Goal: Task Accomplishment & Management: Manage account settings

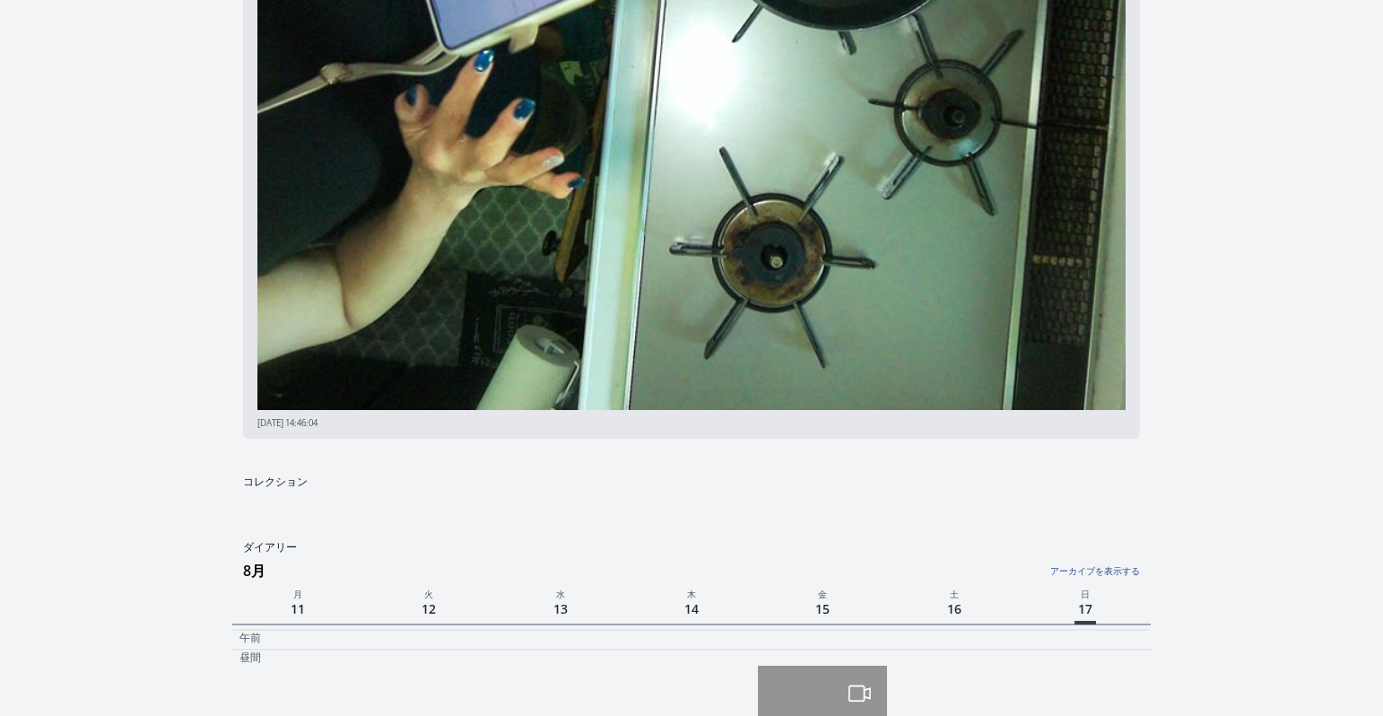
scroll to position [586, 0]
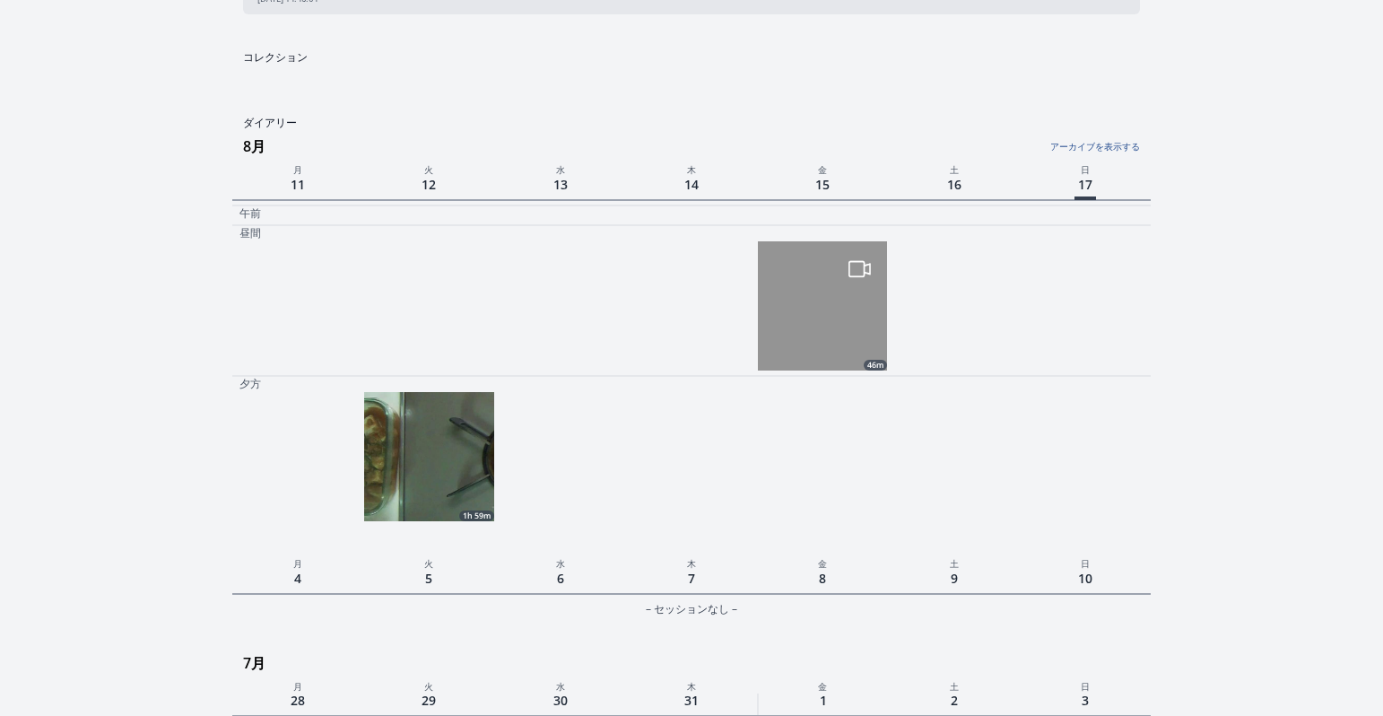
click at [422, 420] on img at bounding box center [428, 456] width 129 height 129
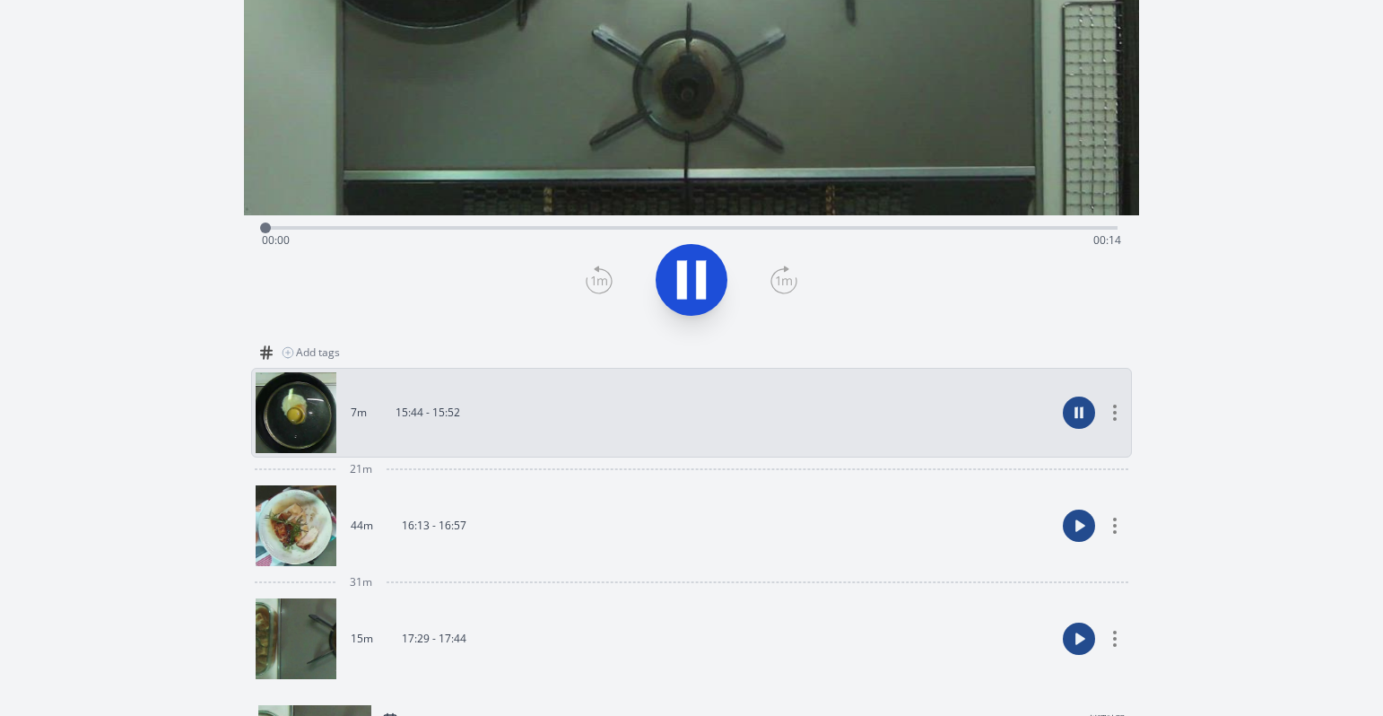
scroll to position [326, 0]
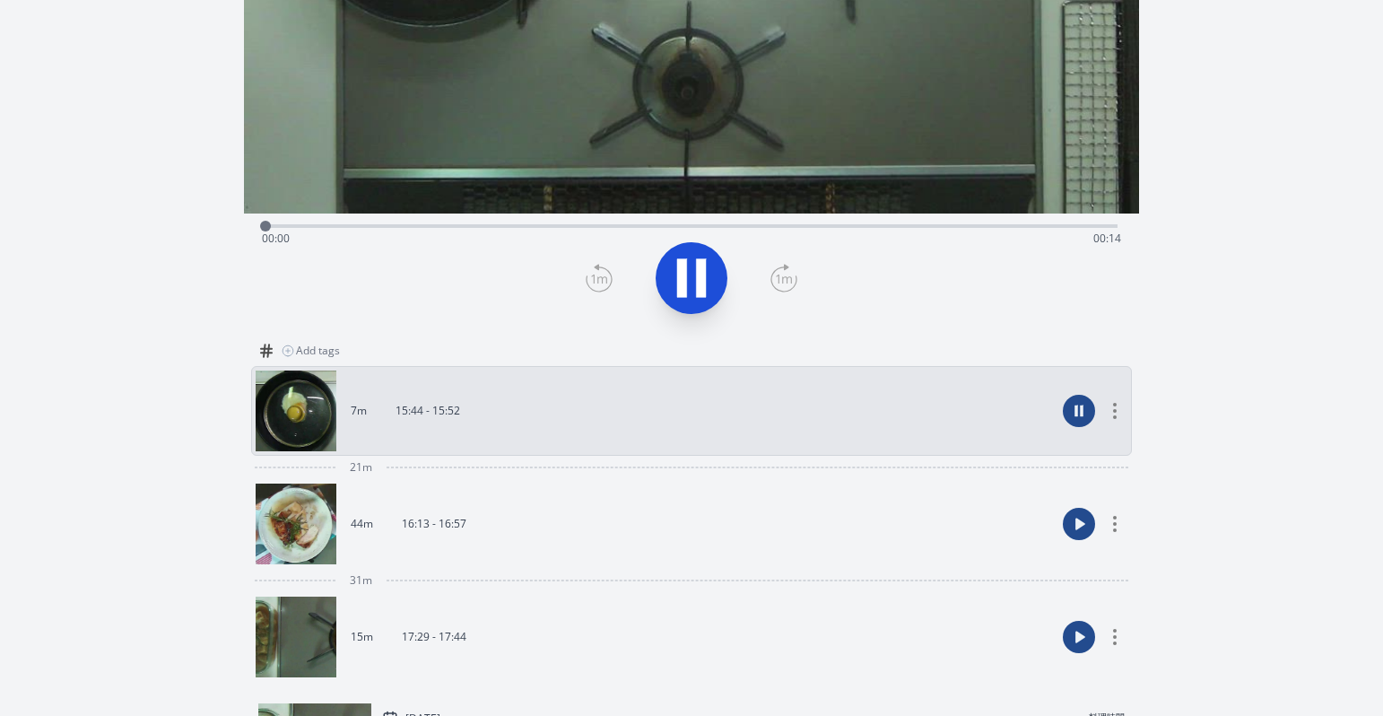
click at [1008, 415] on link "7m 15:44 - 15:52" at bounding box center [656, 410] width 800 height 81
click at [698, 287] on icon at bounding box center [701, 278] width 10 height 39
click at [1117, 408] on icon at bounding box center [1114, 411] width 11 height 16
click at [857, 316] on div at bounding box center [692, 278] width 874 height 86
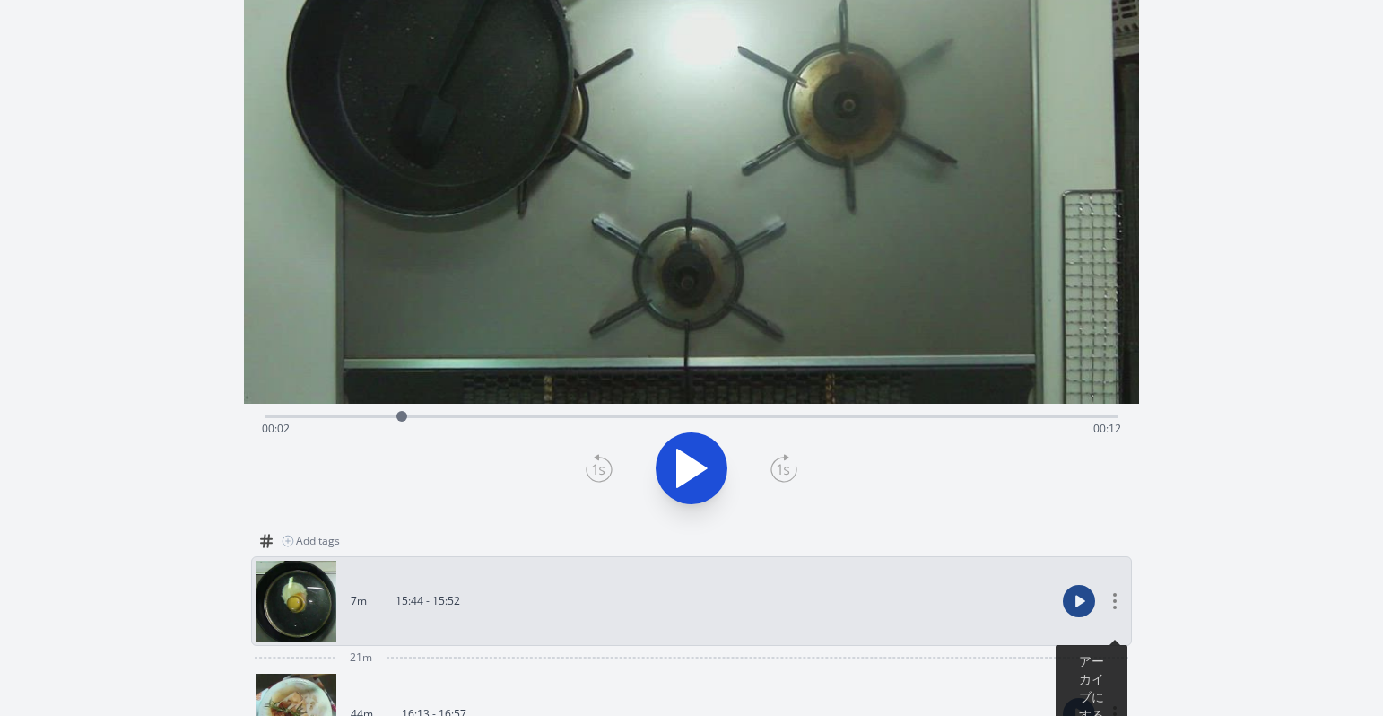
scroll to position [77, 0]
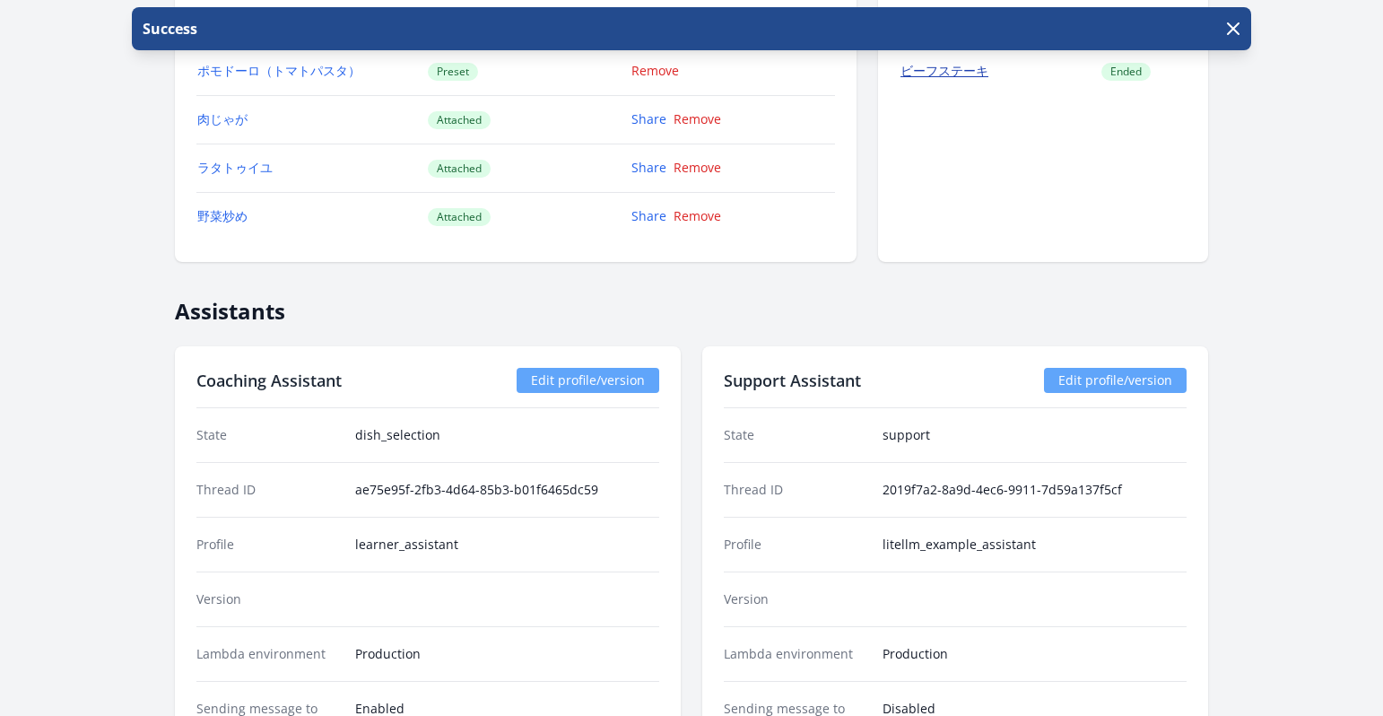
scroll to position [1688, 0]
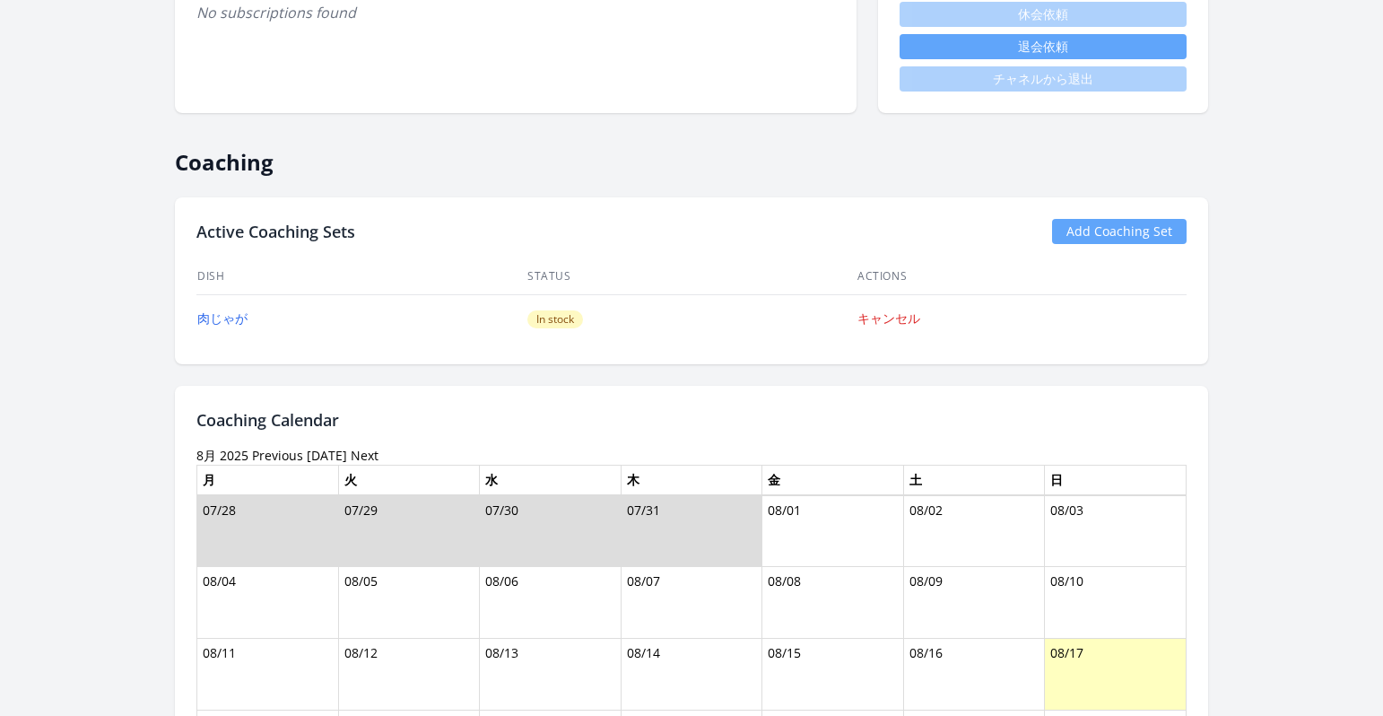
scroll to position [308, 0]
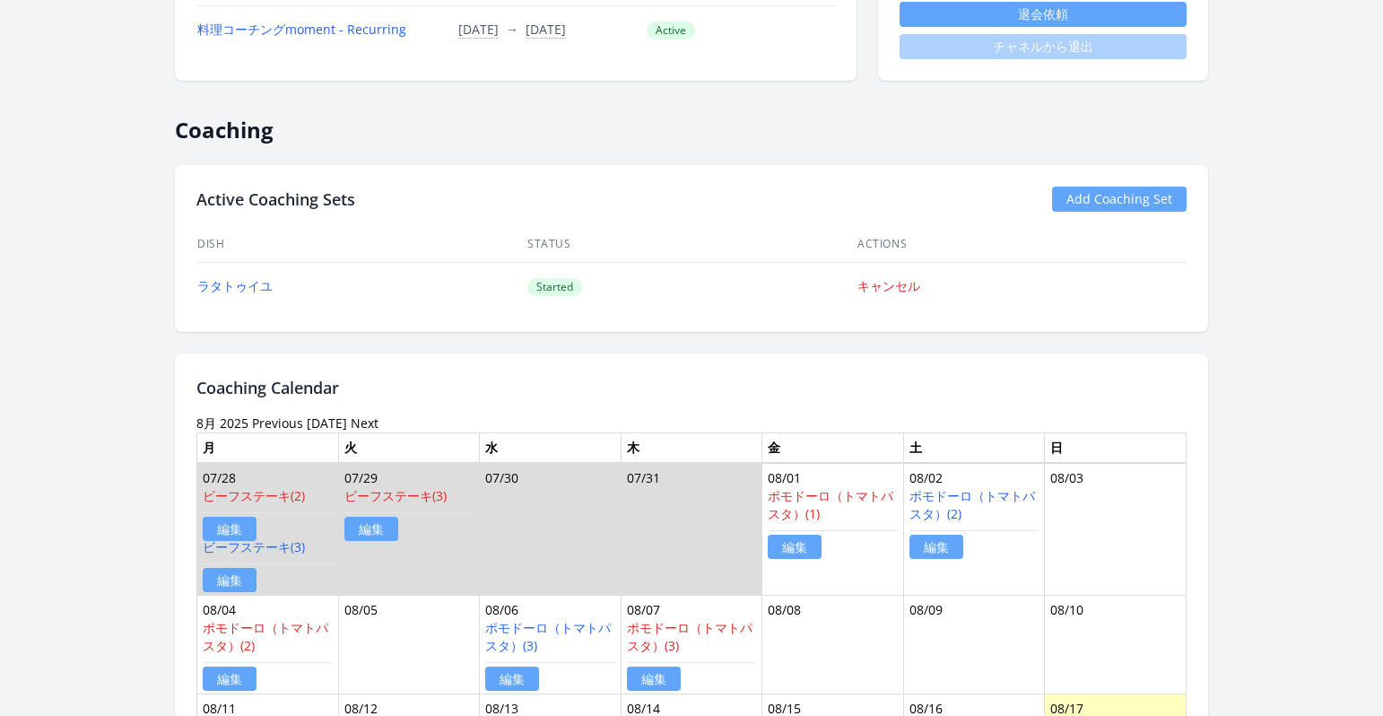
scroll to position [415, 0]
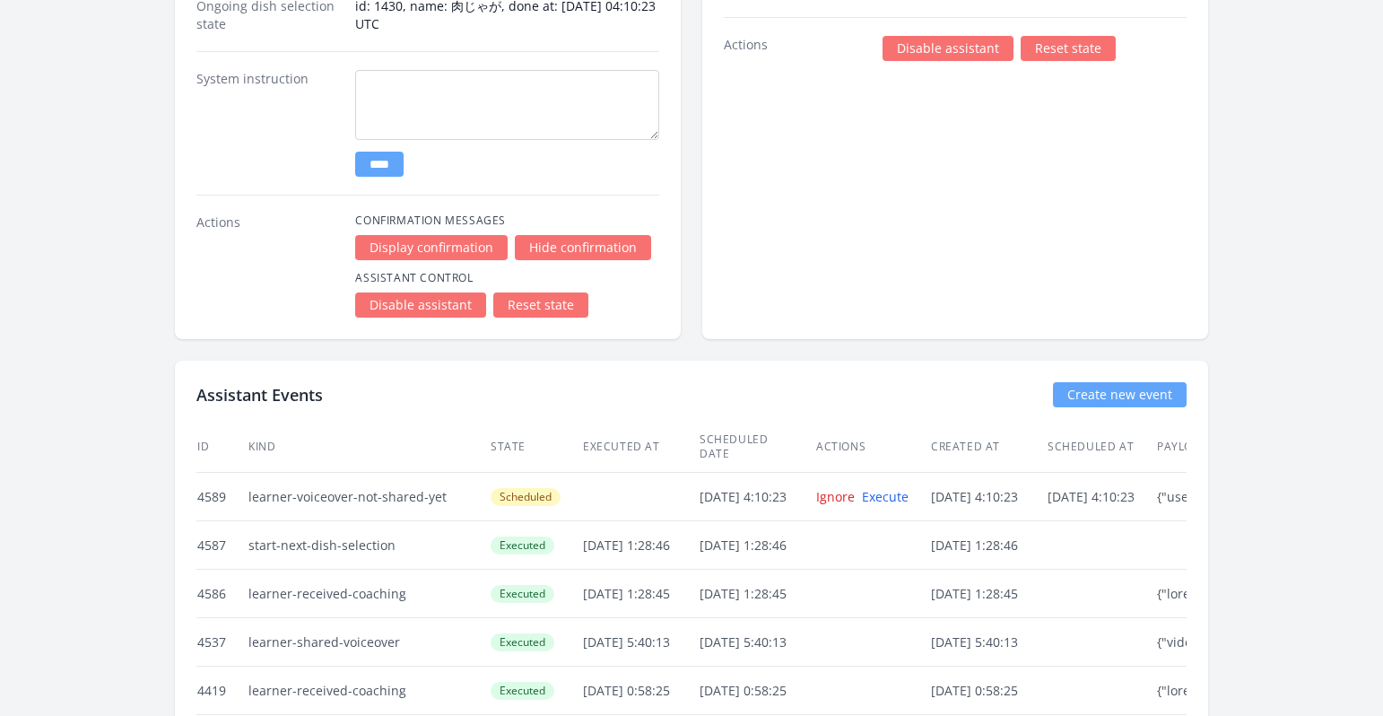
scroll to position [2300, 0]
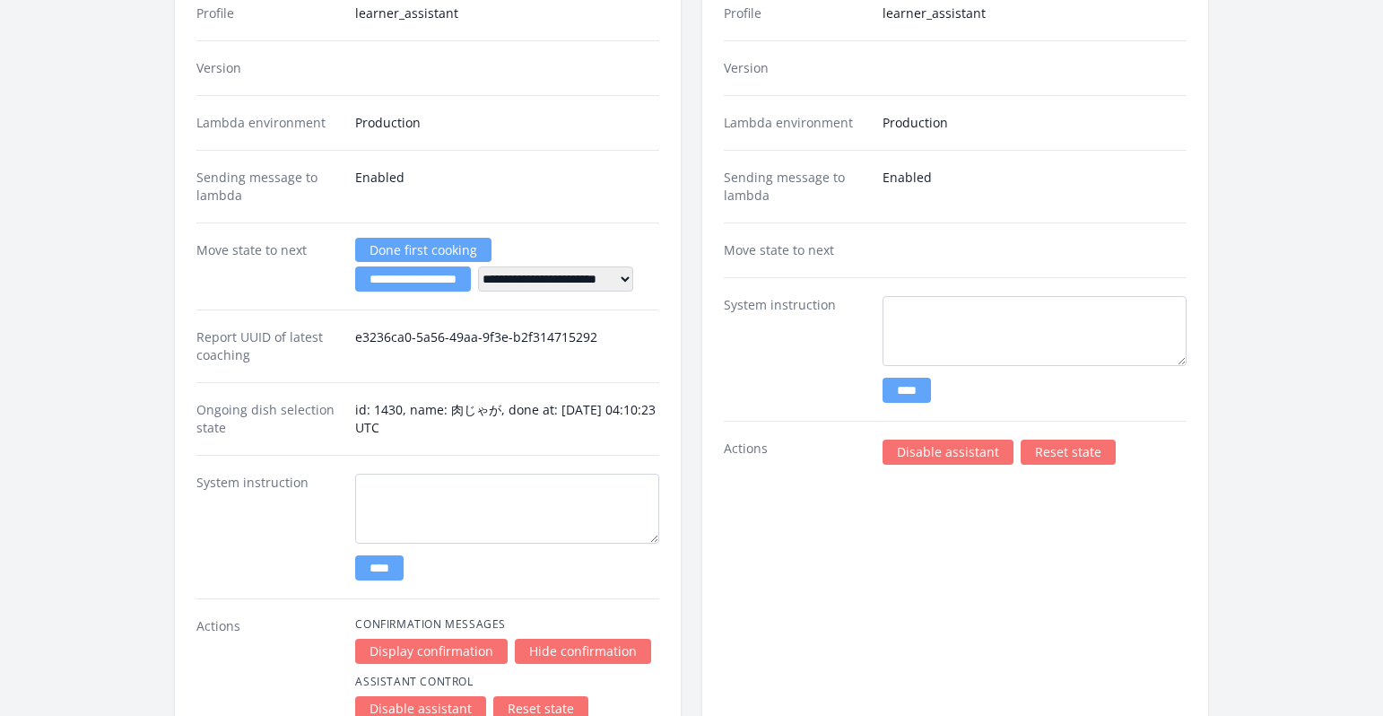
click at [923, 455] on link "Disable assistant" at bounding box center [948, 451] width 131 height 25
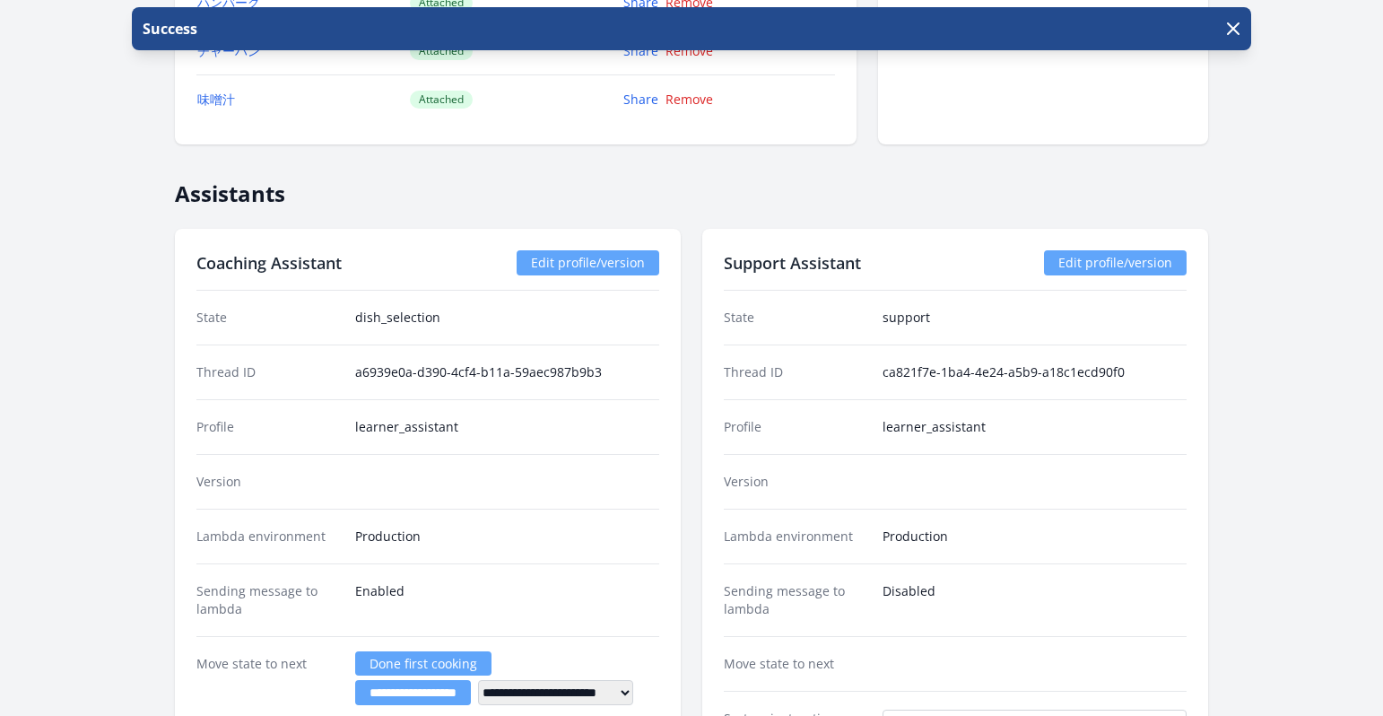
scroll to position [2271, 0]
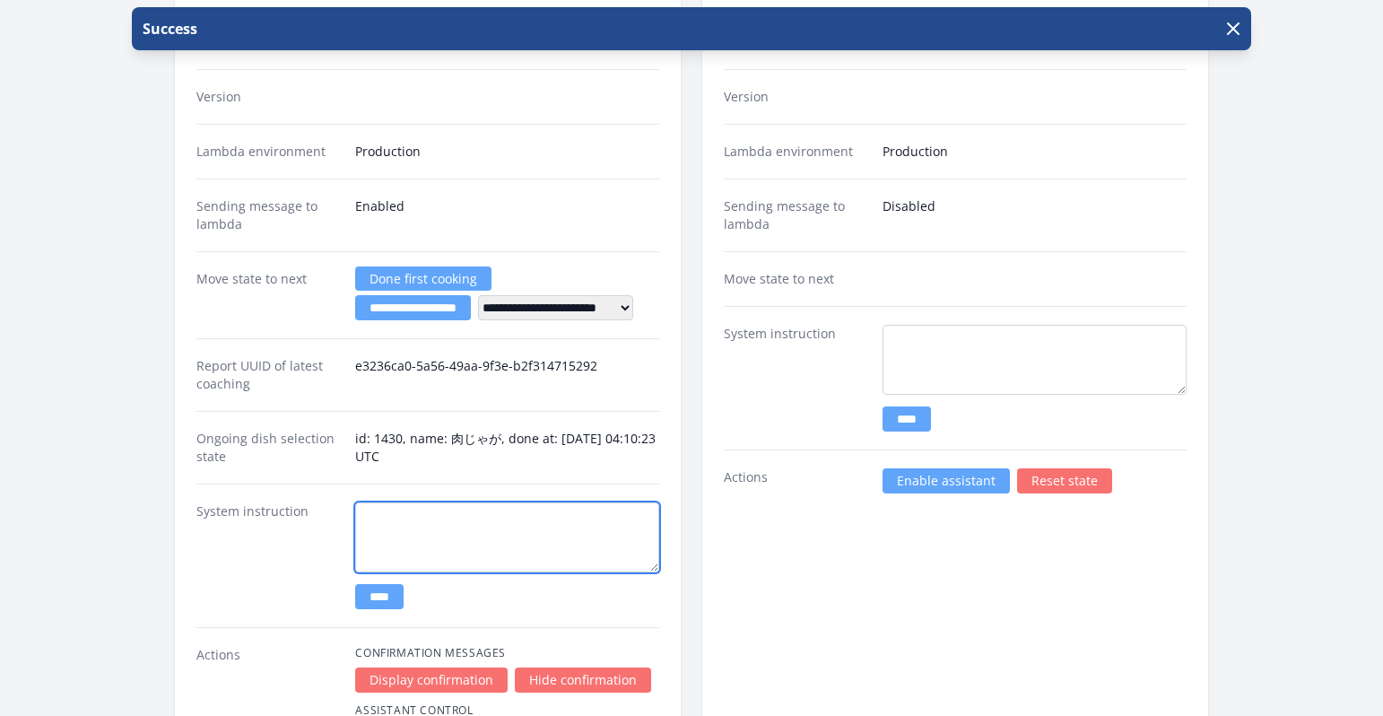
click at [454, 518] on textarea at bounding box center [507, 537] width 304 height 70
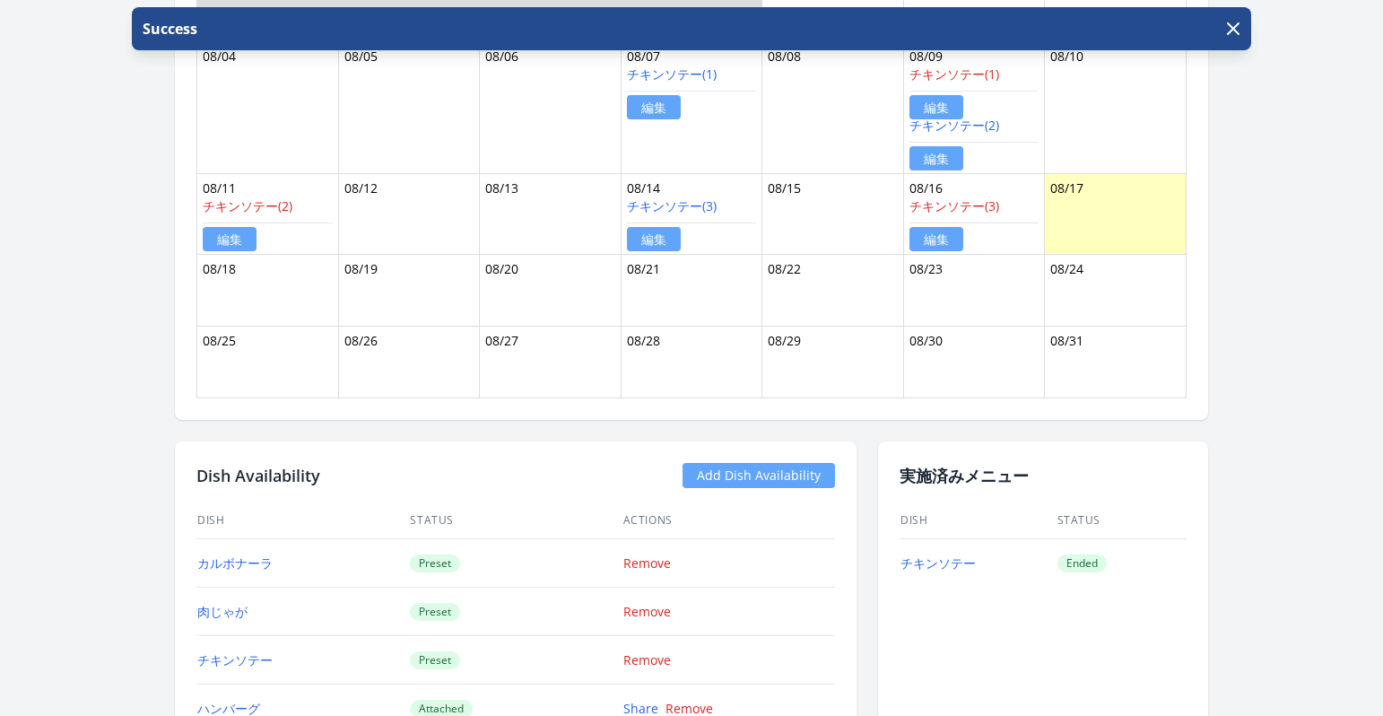
scroll to position [330, 0]
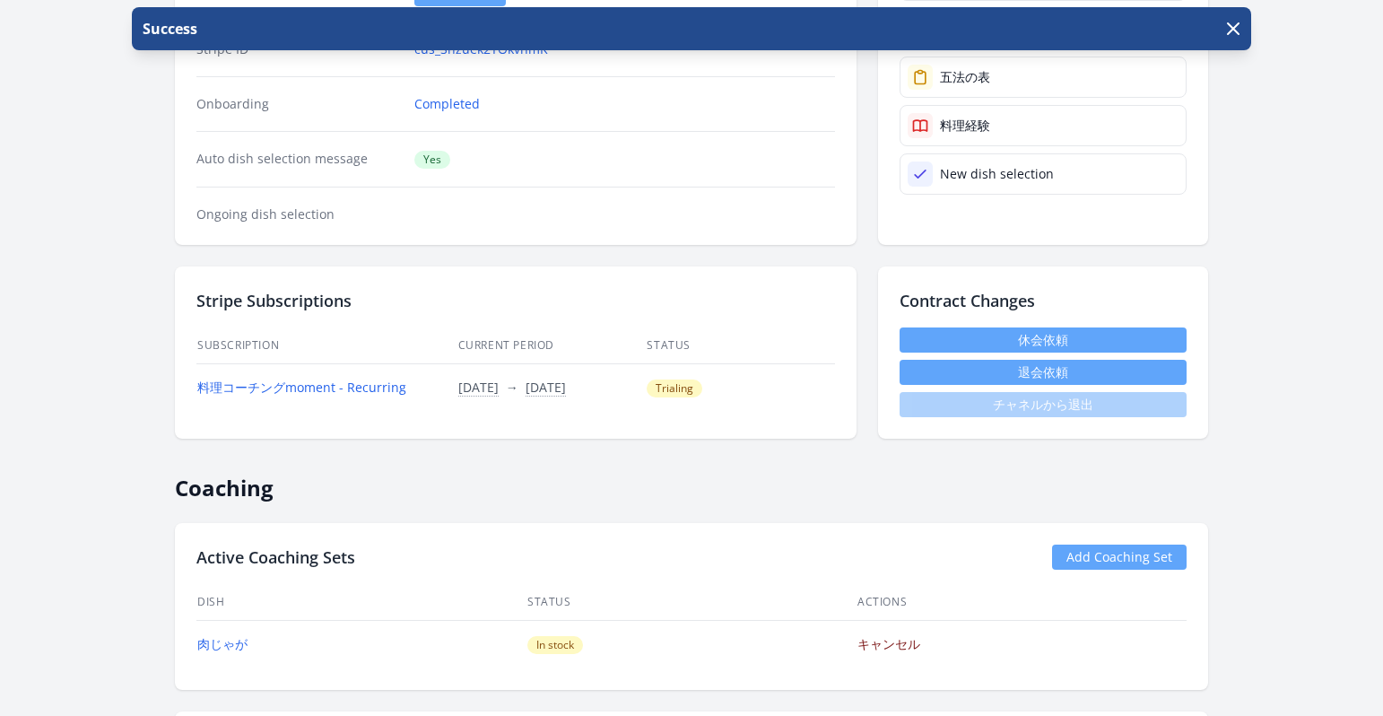
click at [893, 641] on link "キャンセル" at bounding box center [888, 643] width 63 height 17
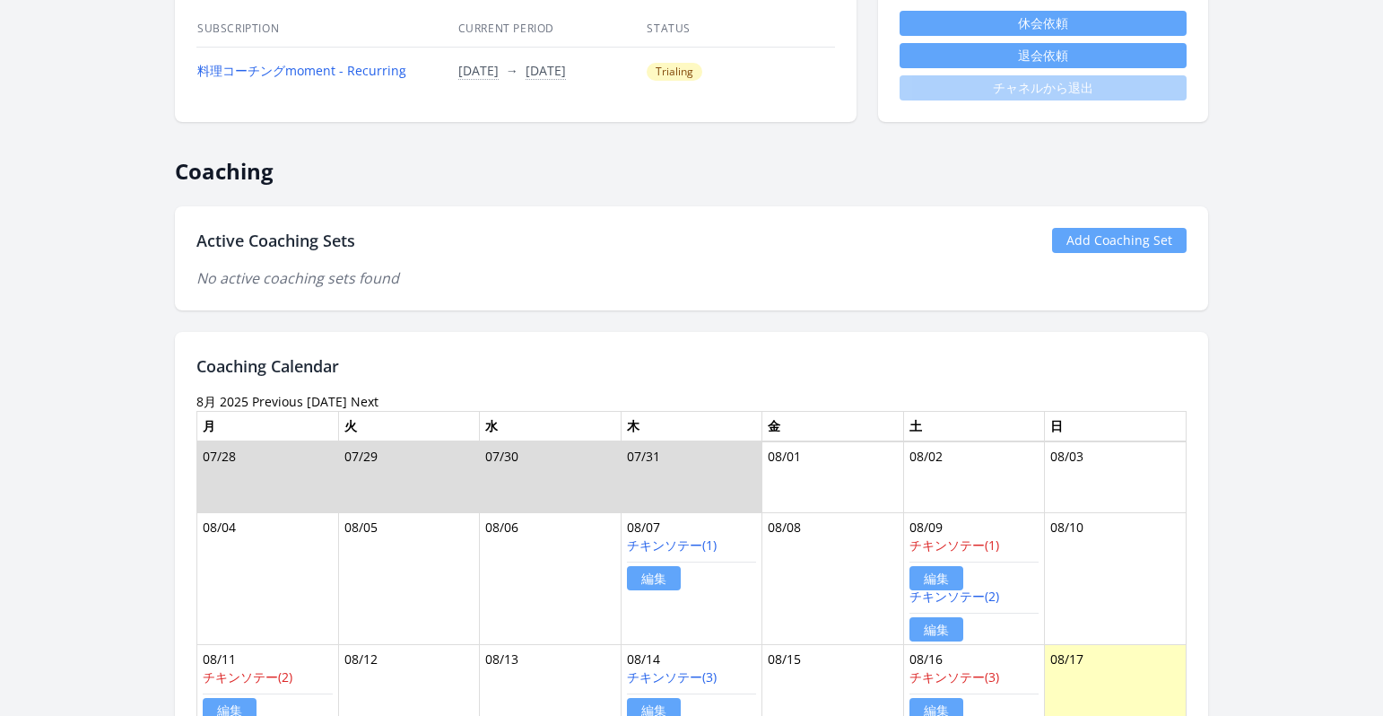
scroll to position [534, 0]
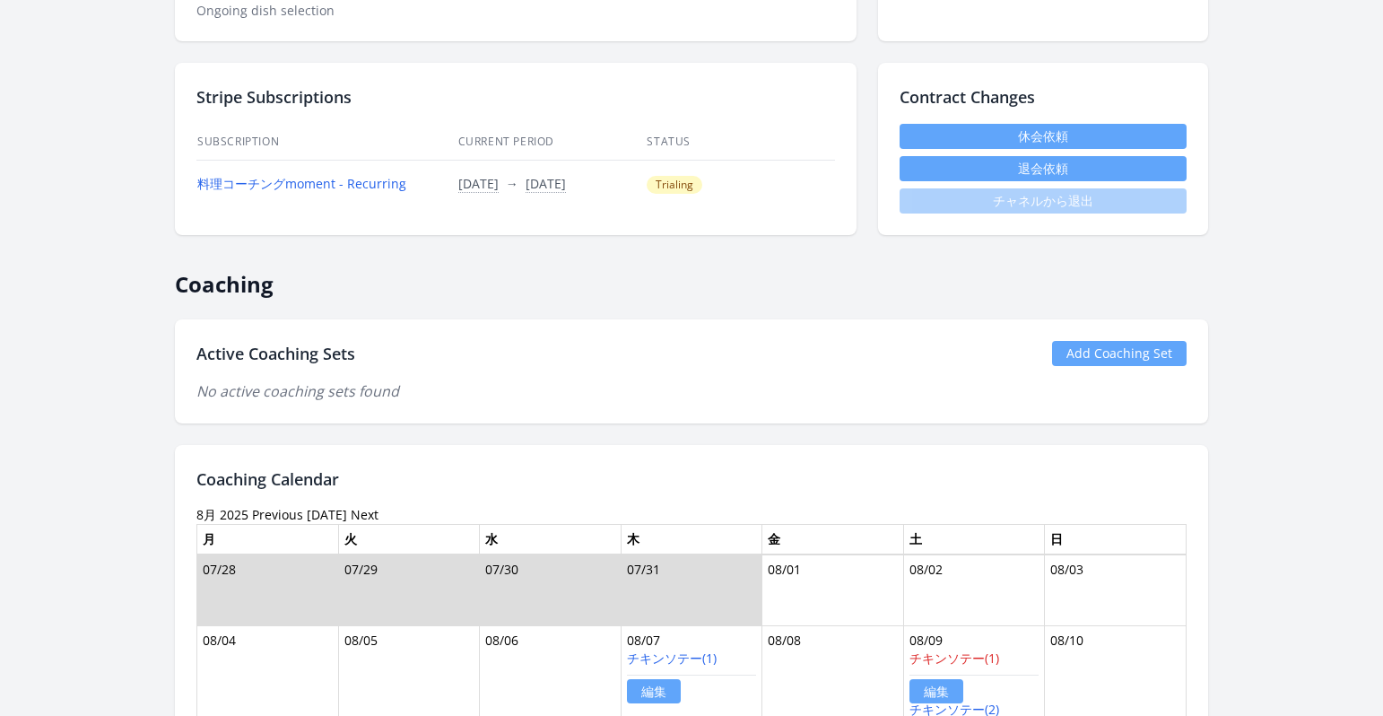
click at [1119, 357] on link "Add Coaching Set" at bounding box center [1119, 353] width 135 height 25
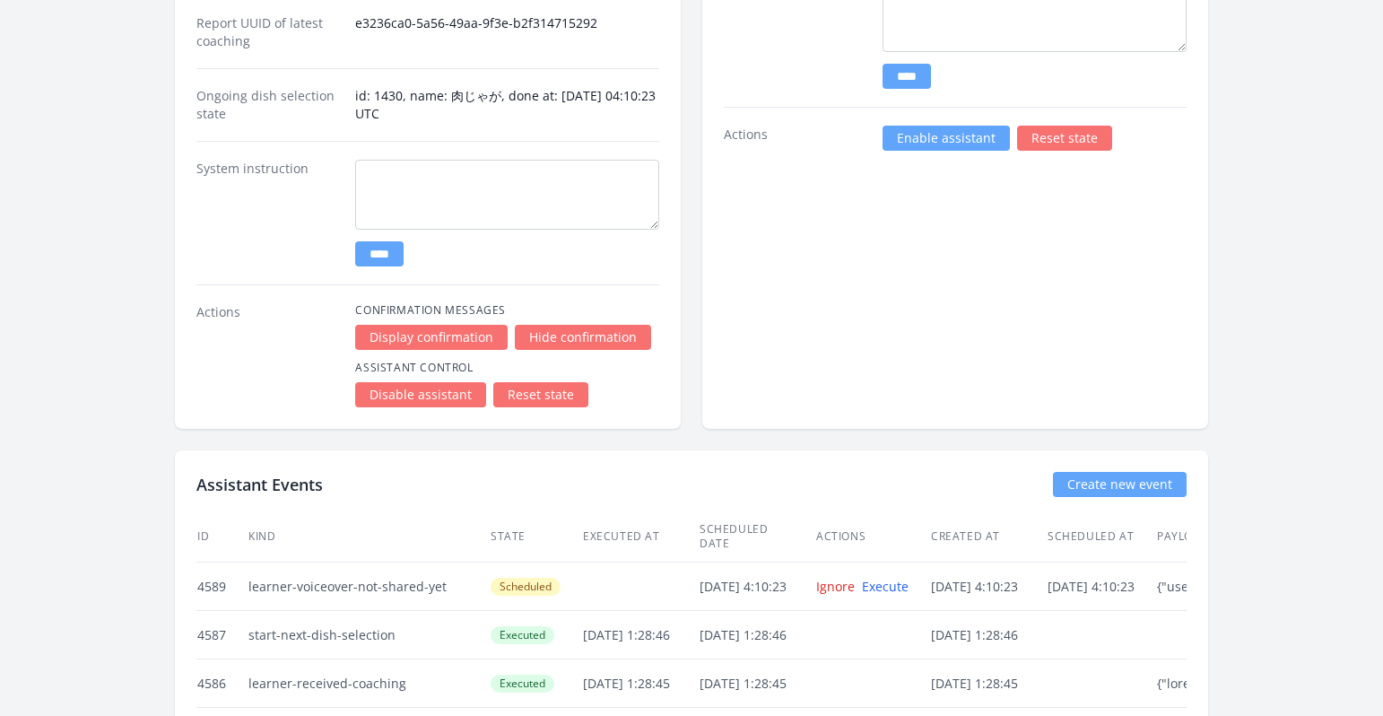
scroll to position [2625, 0]
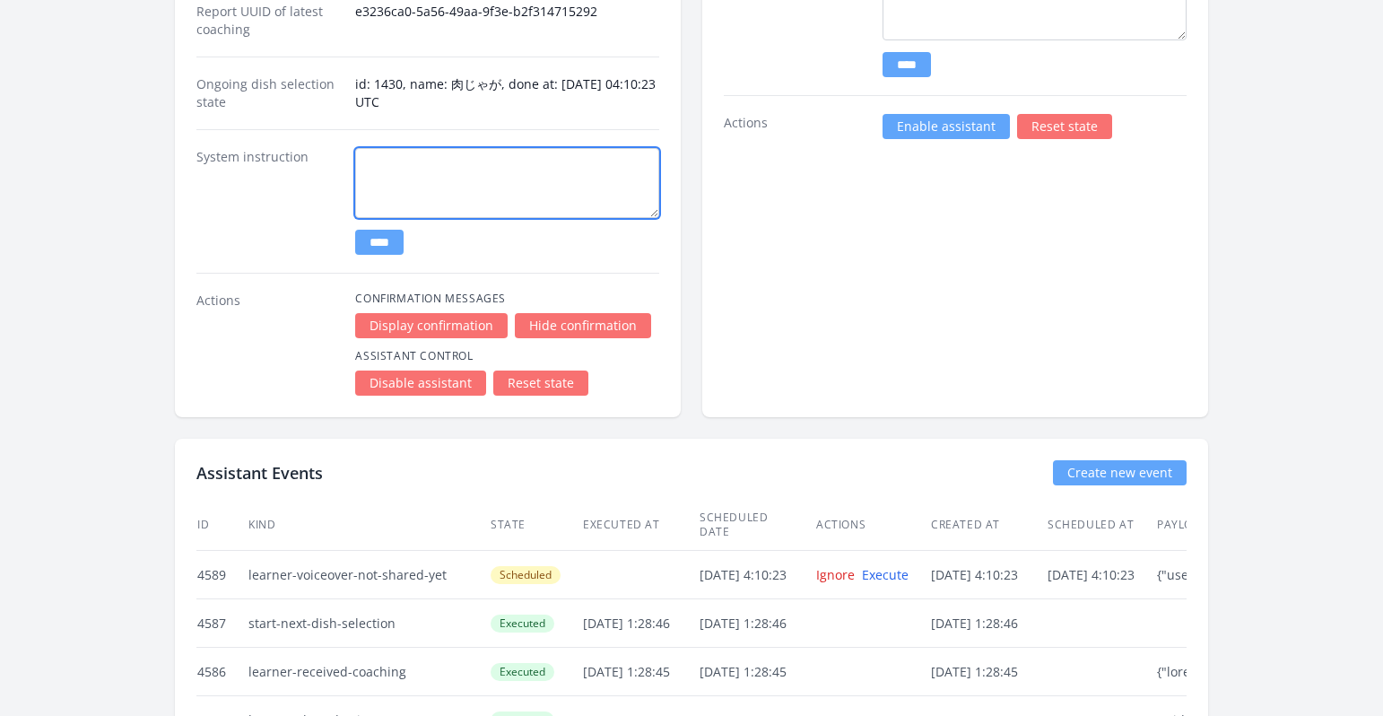
click at [491, 165] on textarea at bounding box center [507, 183] width 304 height 70
paste textarea "**********"
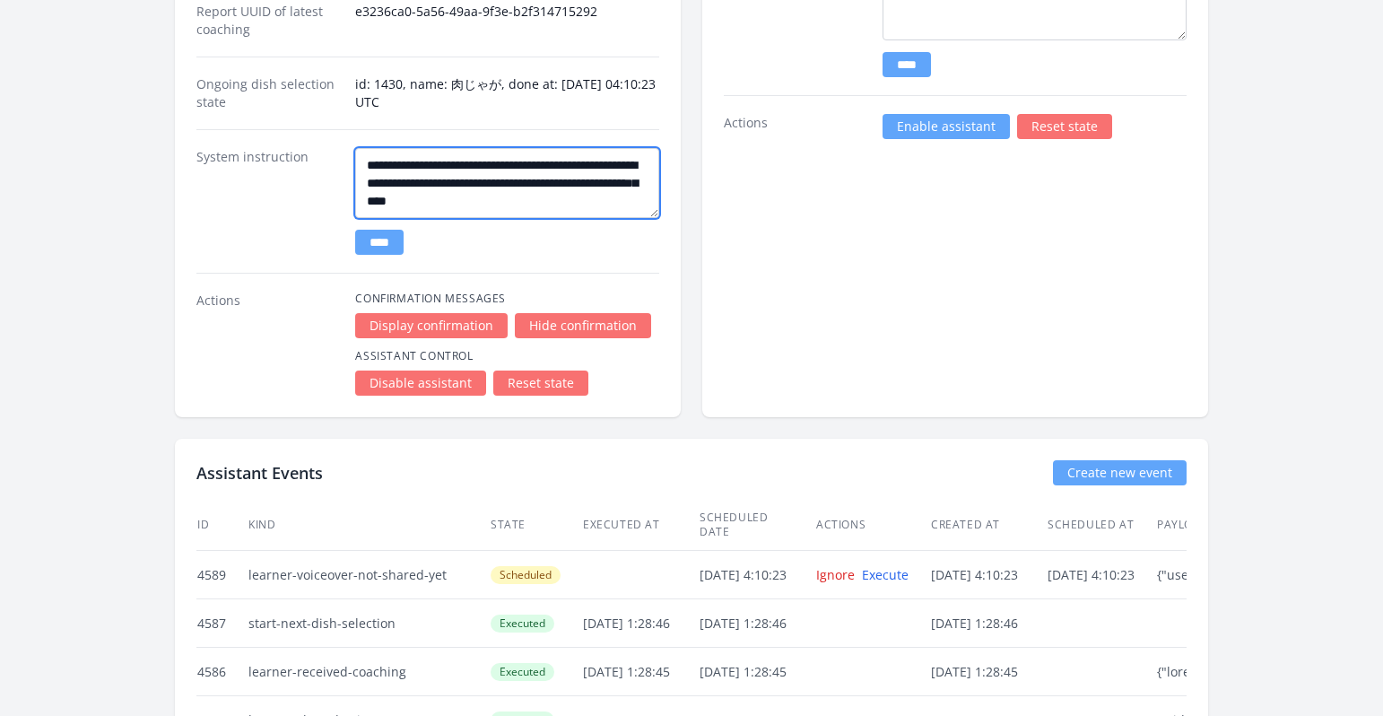
type textarea "**********"
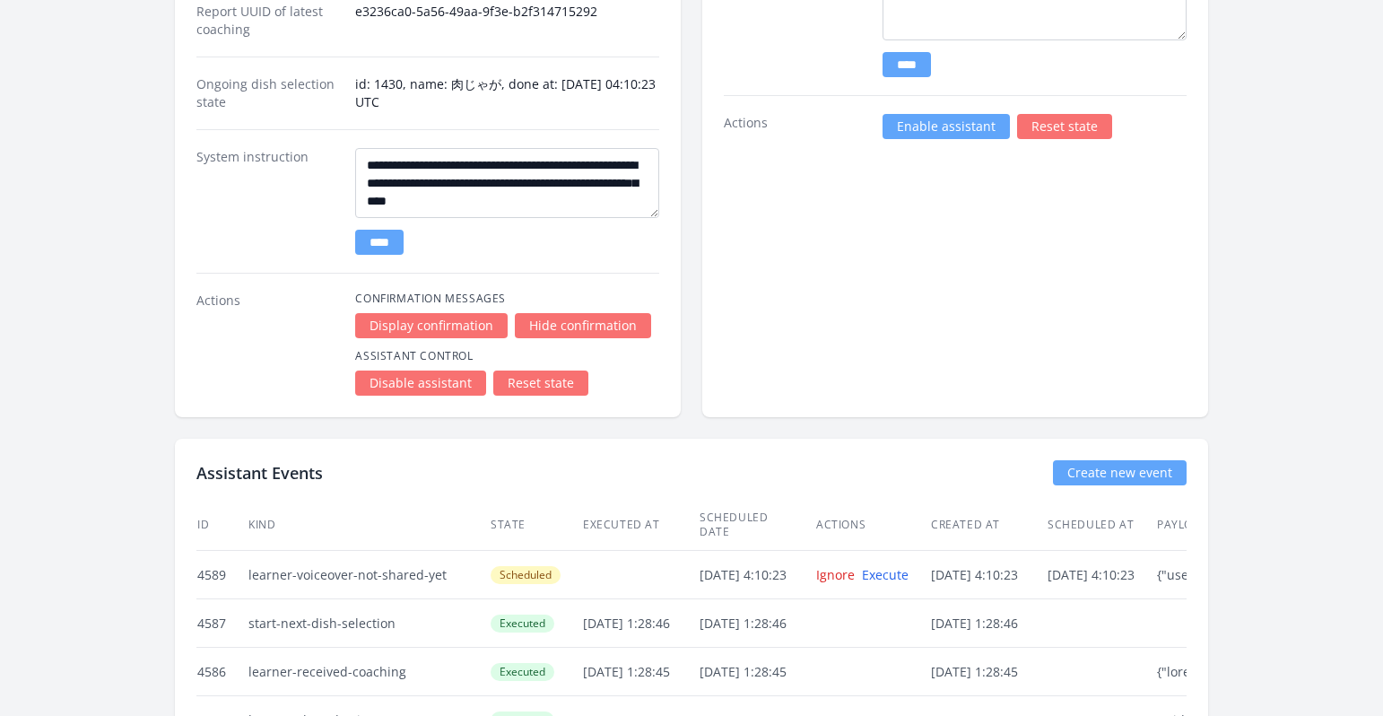
click at [399, 239] on input "****" at bounding box center [379, 242] width 48 height 25
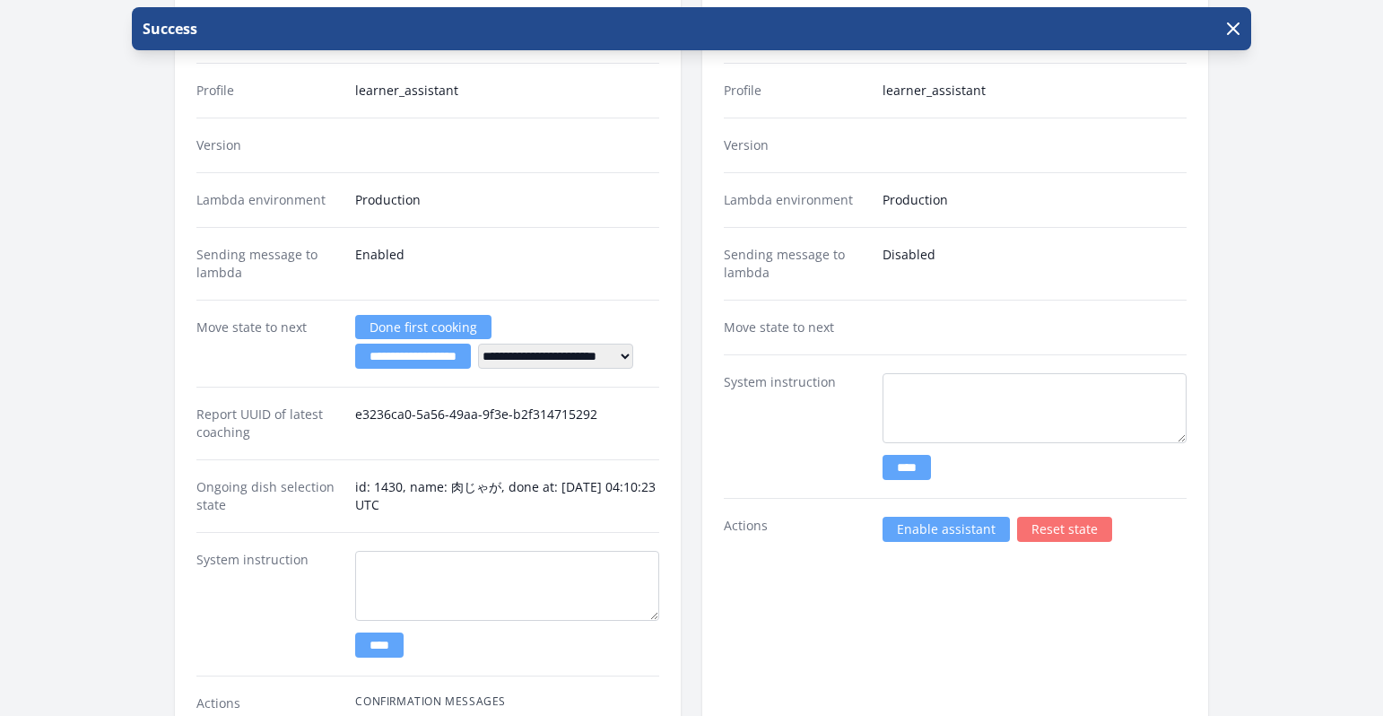
scroll to position [2352, 0]
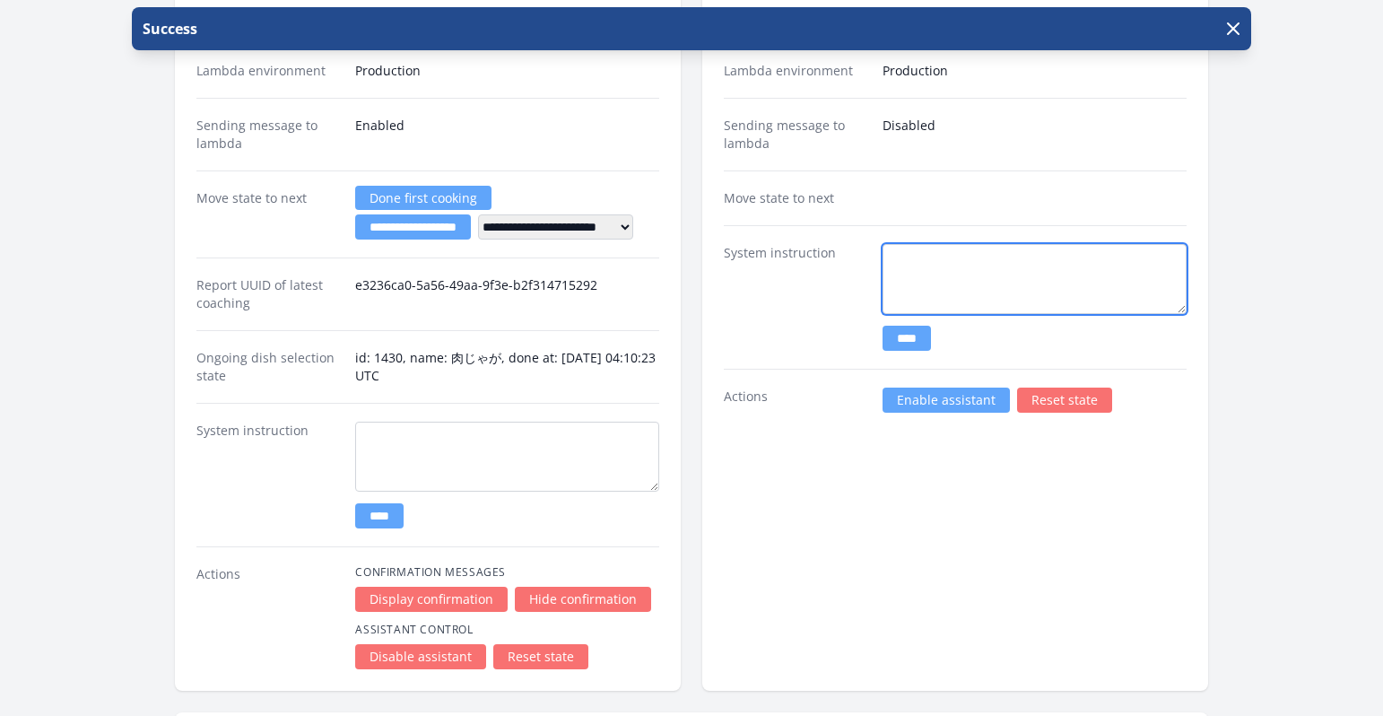
click at [956, 262] on textarea at bounding box center [1035, 279] width 304 height 70
paste textarea "**********"
type textarea "**********"
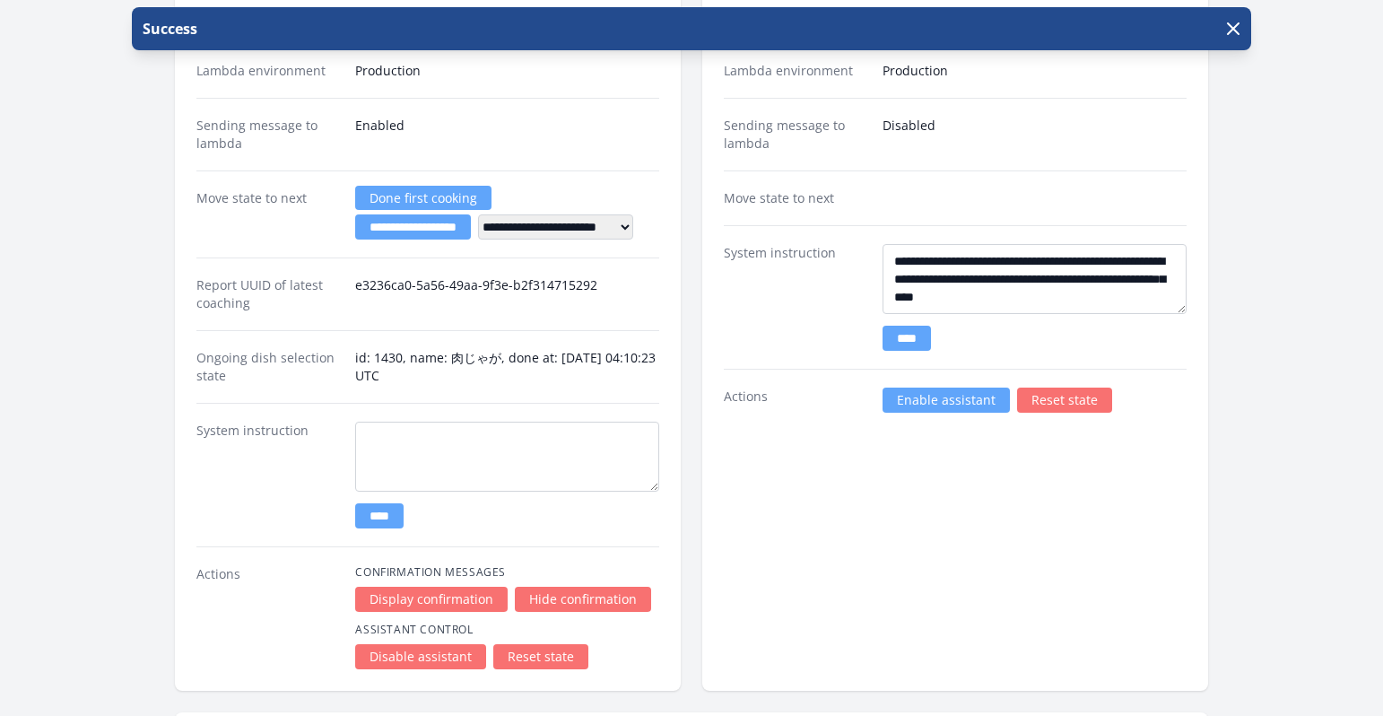
click at [917, 340] on input "****" at bounding box center [907, 338] width 48 height 25
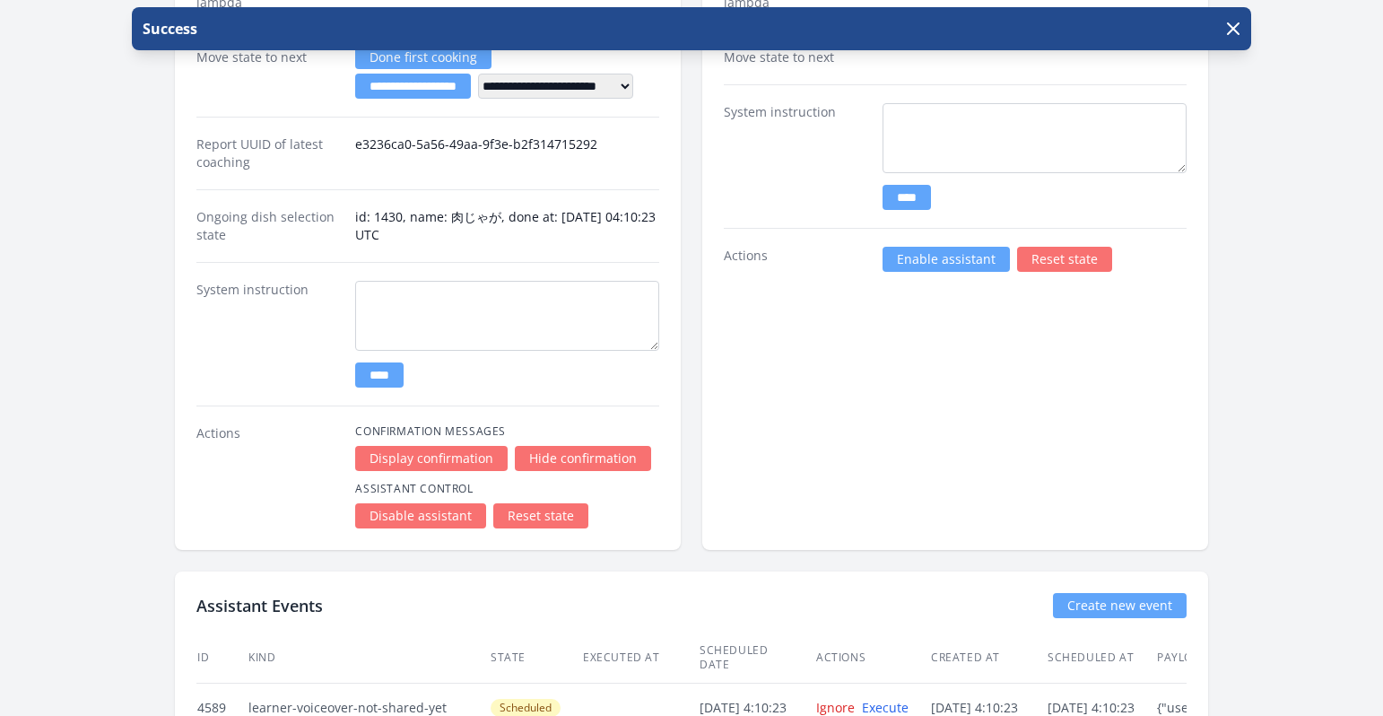
scroll to position [2541, 0]
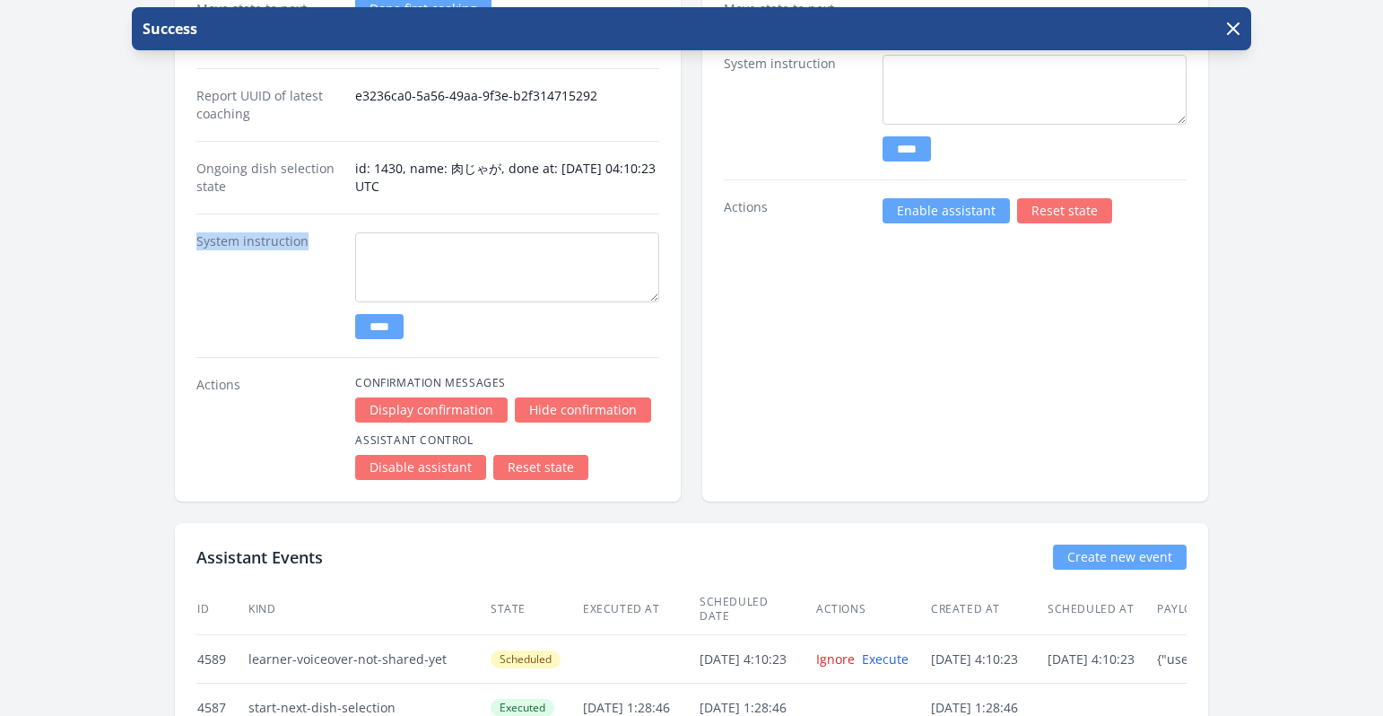
drag, startPoint x: 326, startPoint y: 242, endPoint x: 191, endPoint y: 235, distance: 134.7
click at [191, 235] on div "**********" at bounding box center [428, 37] width 506 height 927
copy dt "System instruction"
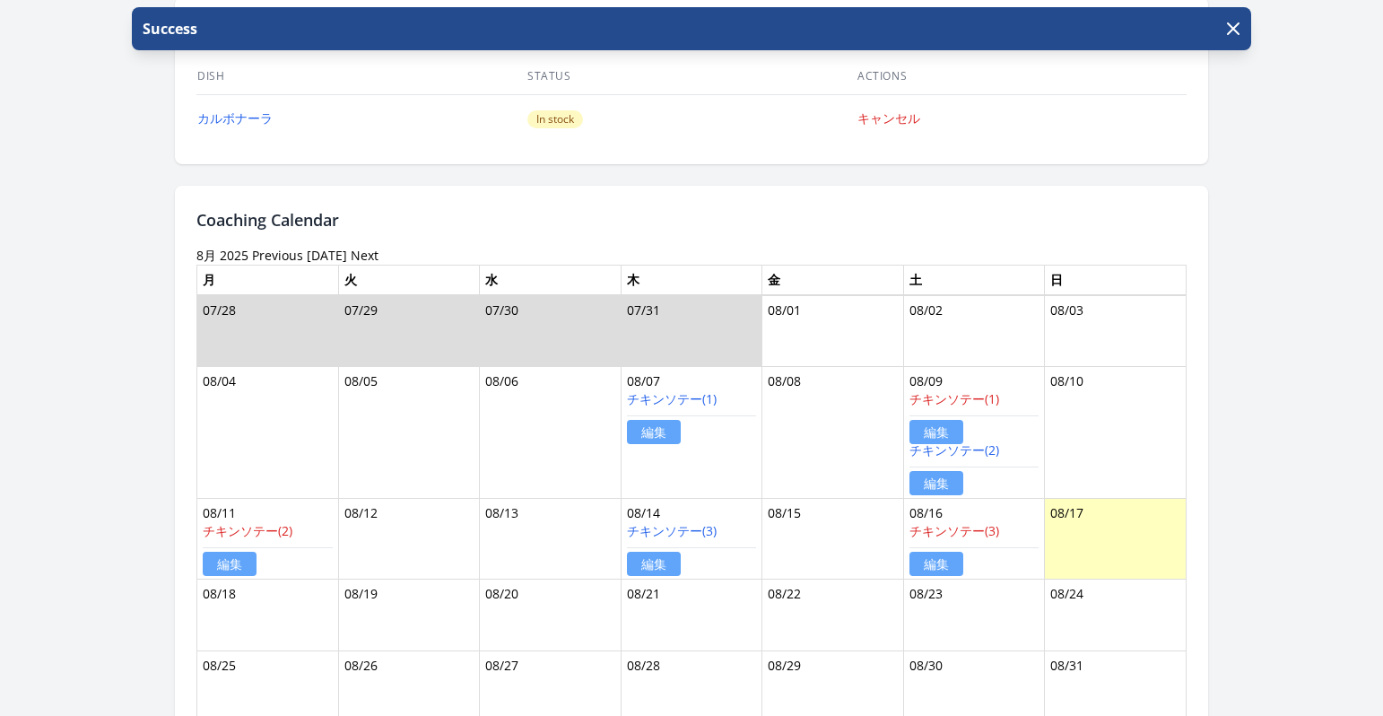
scroll to position [448, 0]
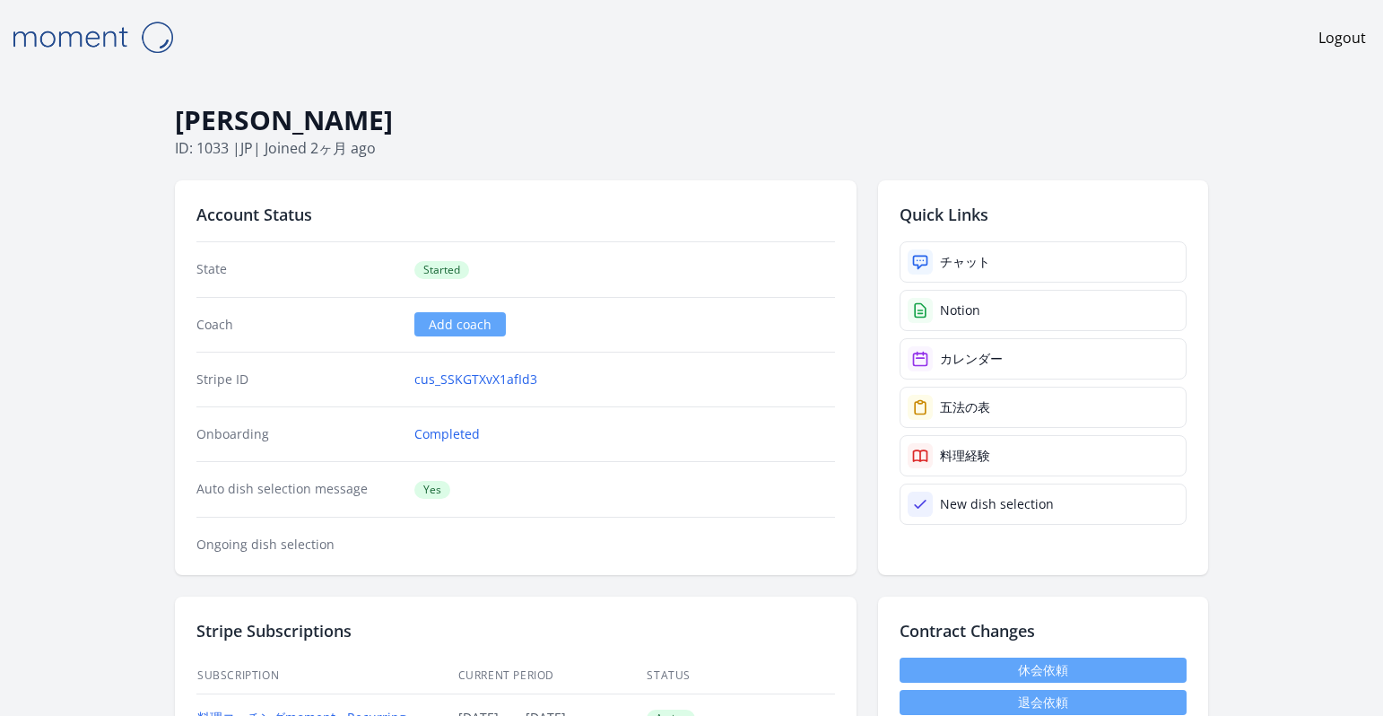
scroll to position [1453, 0]
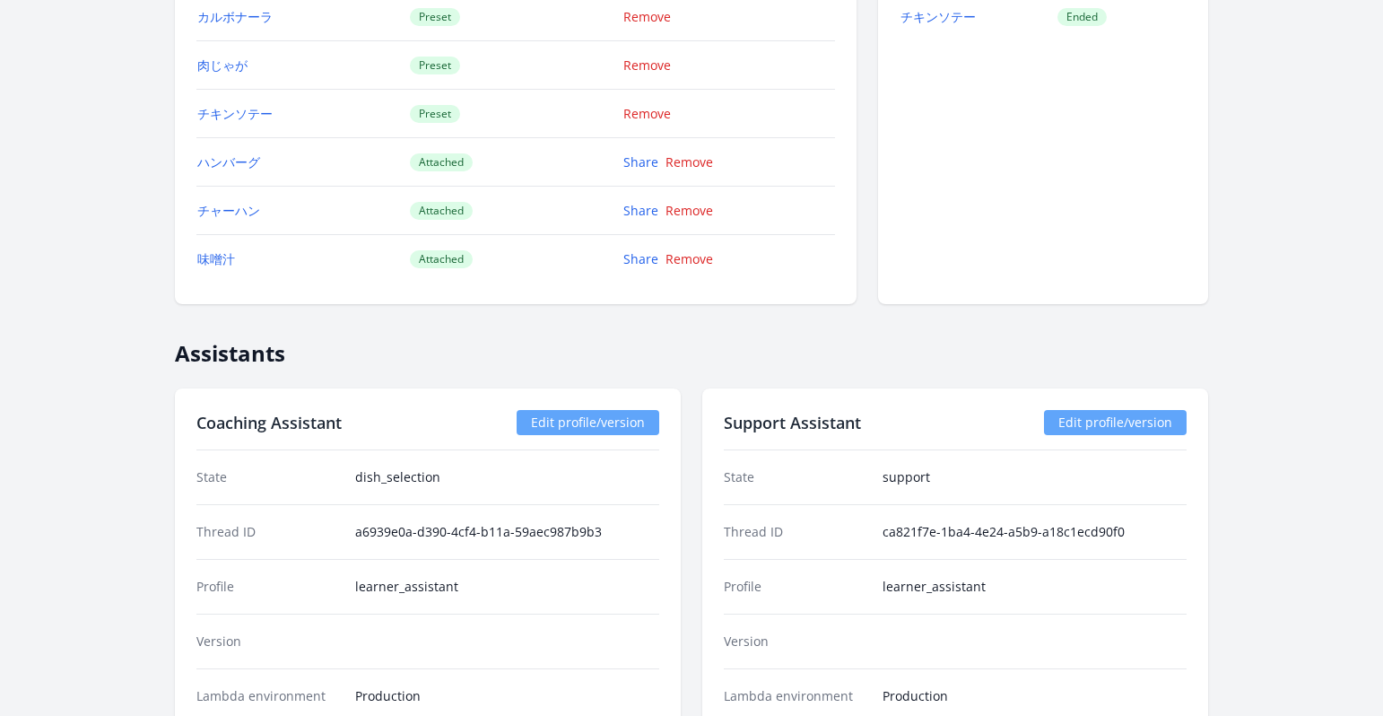
scroll to position [1919, 0]
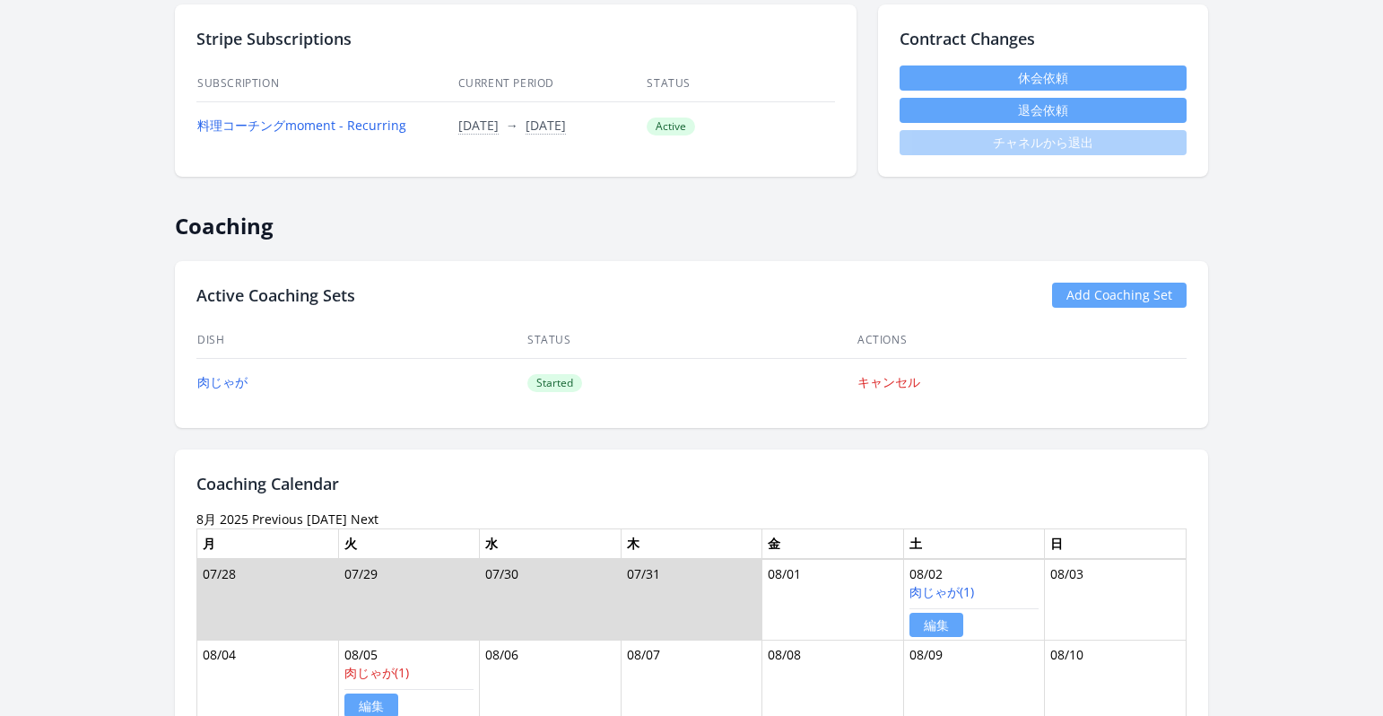
scroll to position [585, 0]
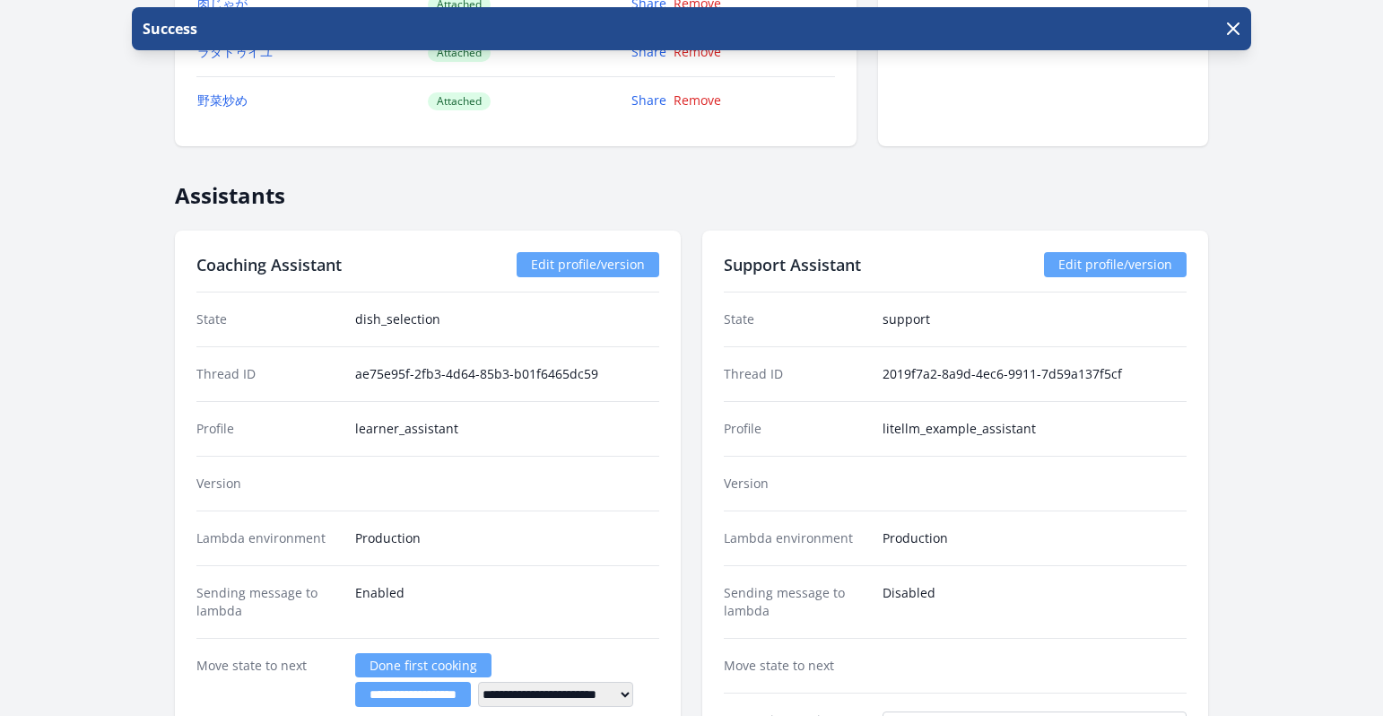
scroll to position [1826, 0]
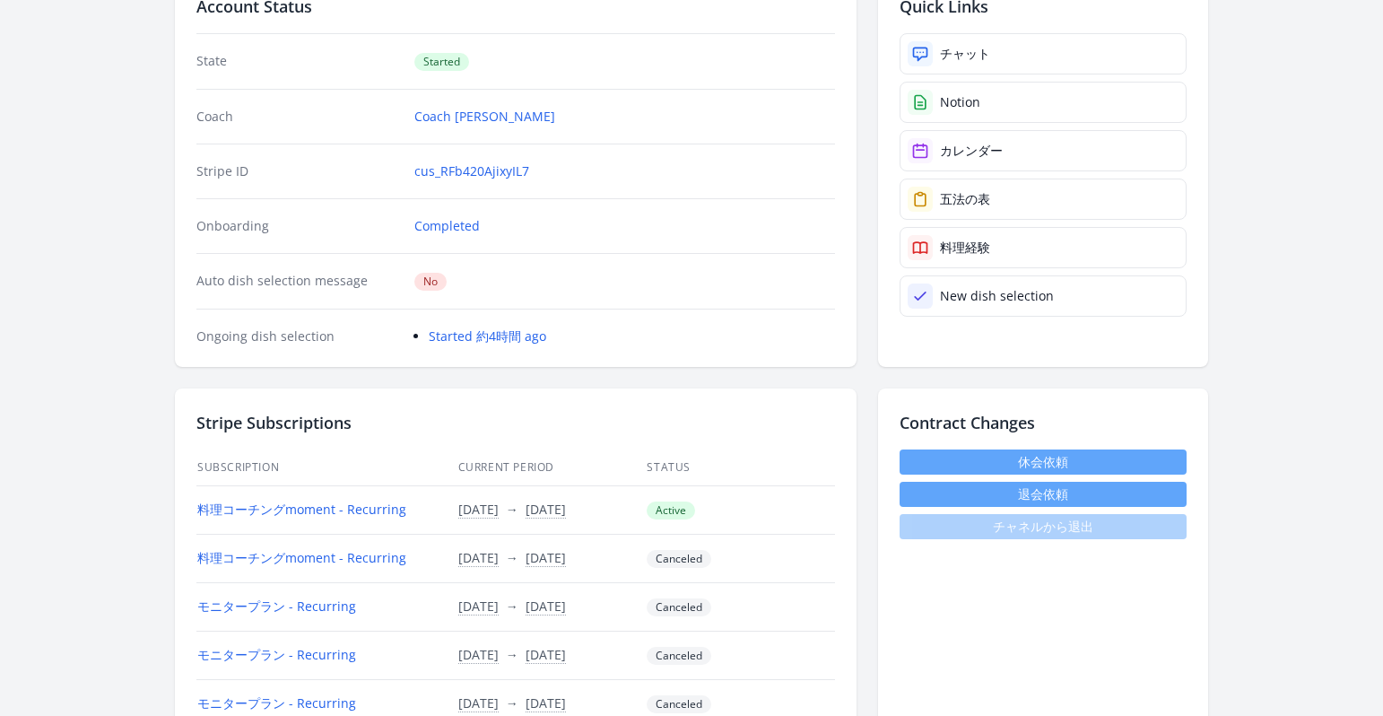
scroll to position [130, 0]
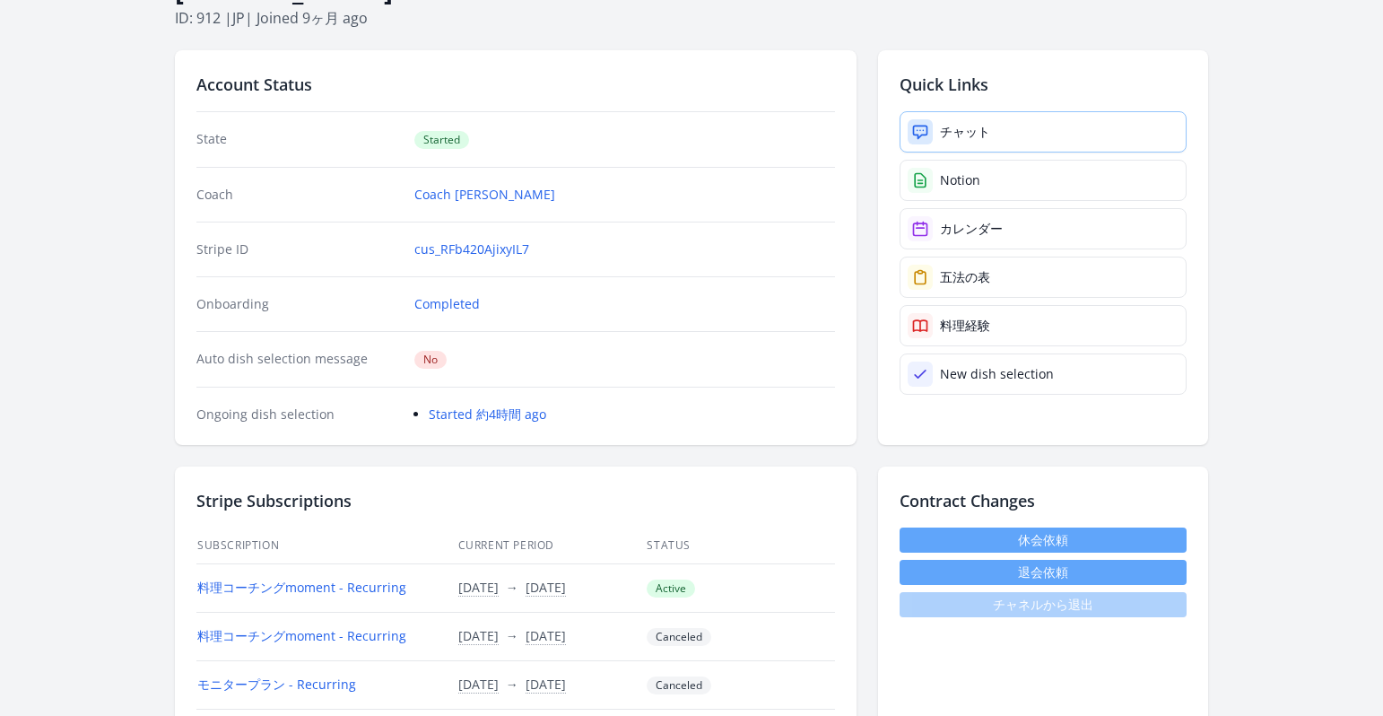
click at [926, 134] on icon at bounding box center [920, 132] width 13 height 13
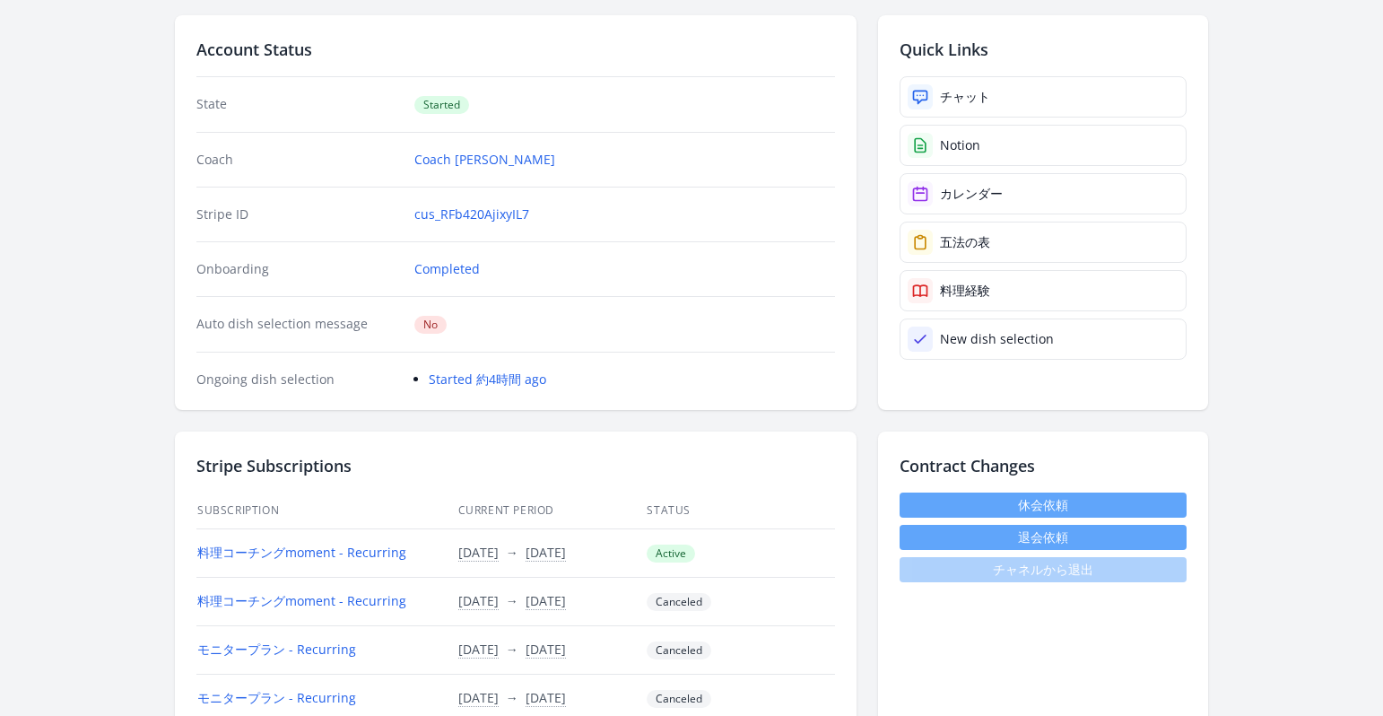
scroll to position [0, 0]
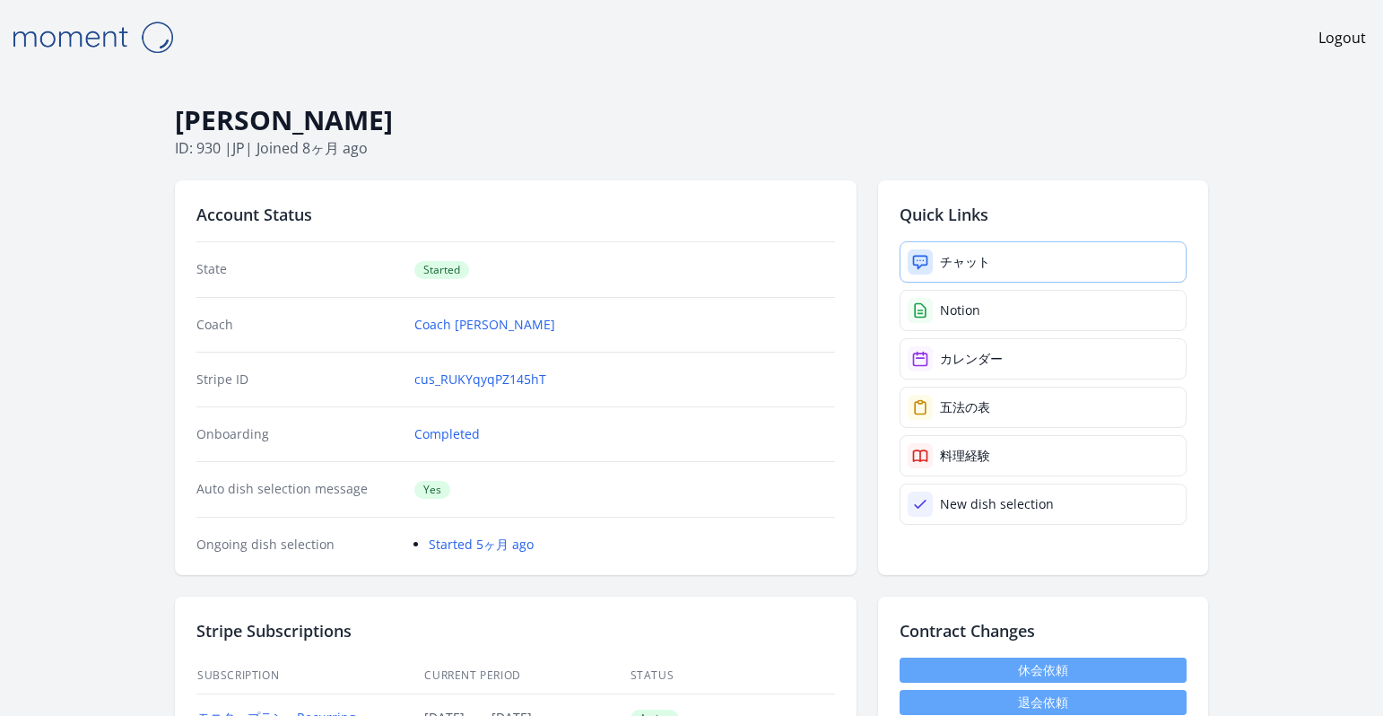
click at [970, 263] on div "チャット" at bounding box center [965, 262] width 50 height 18
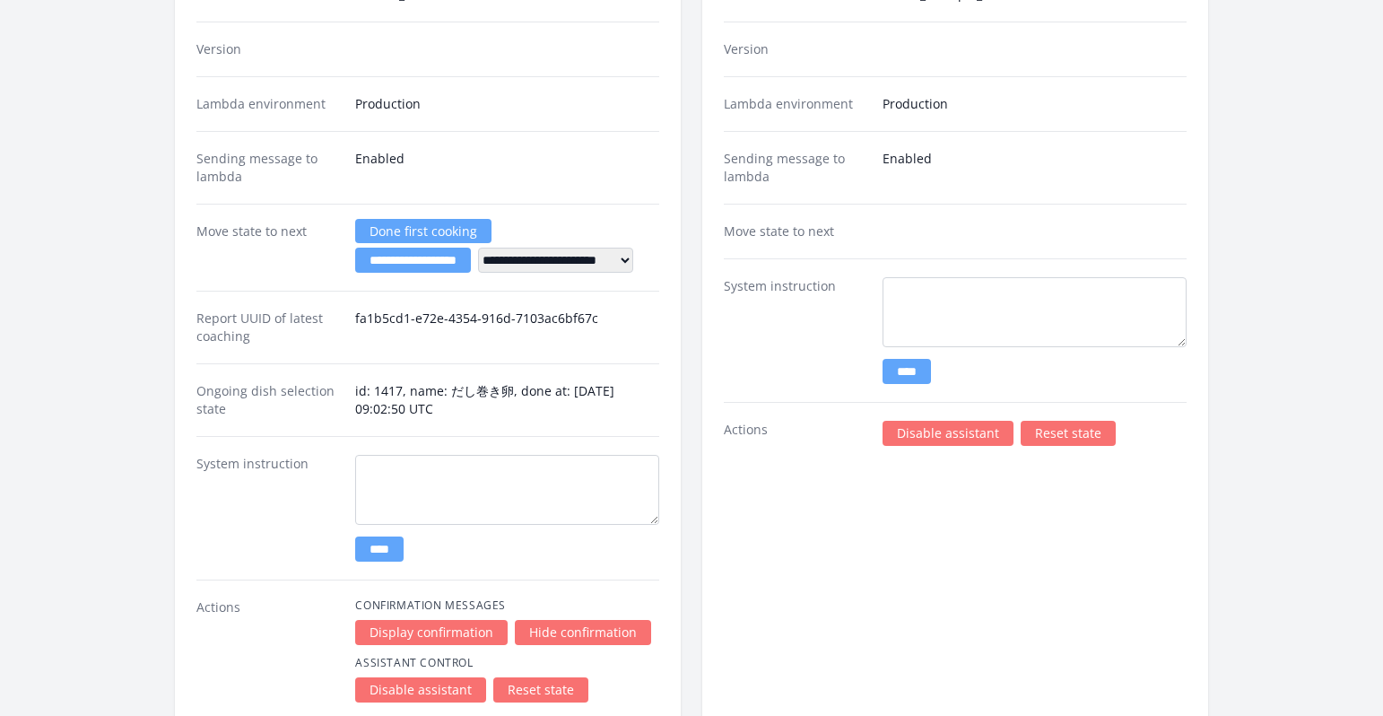
scroll to position [2015, 0]
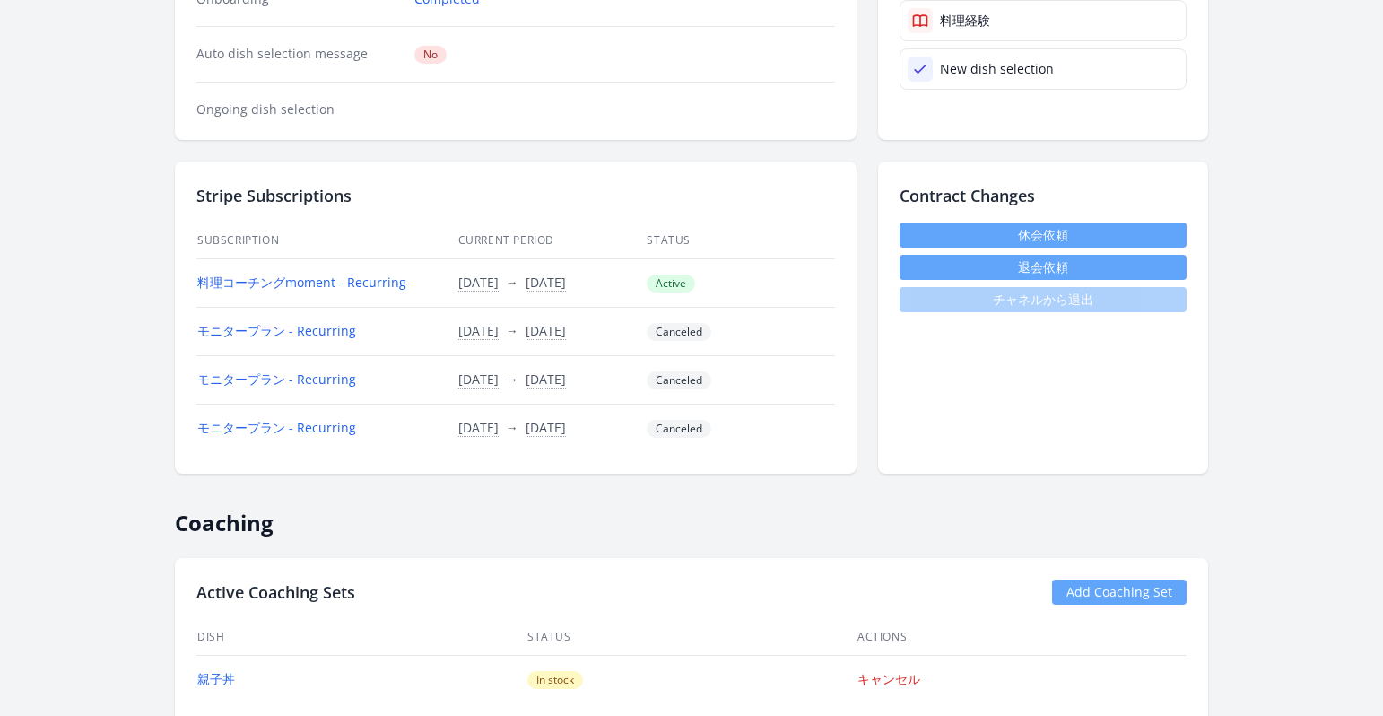
scroll to position [50, 0]
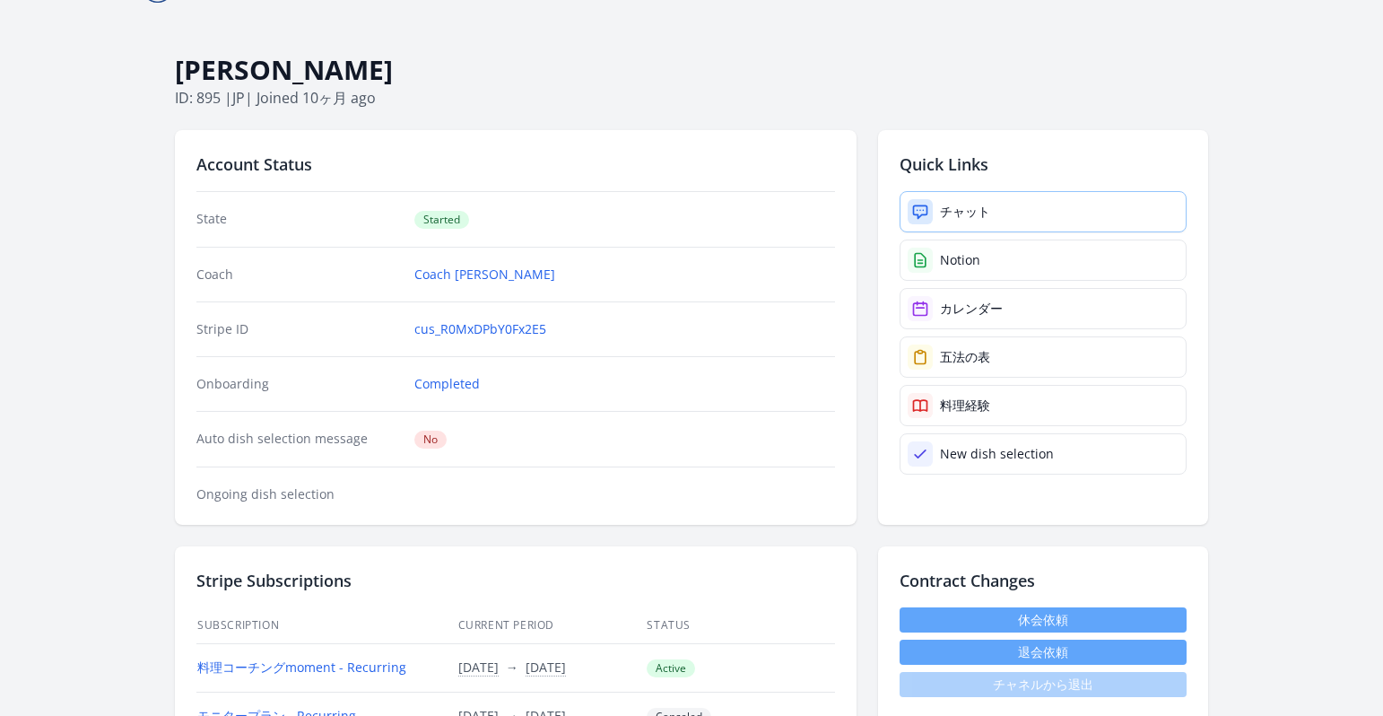
click at [952, 217] on div "チャット" at bounding box center [965, 212] width 50 height 18
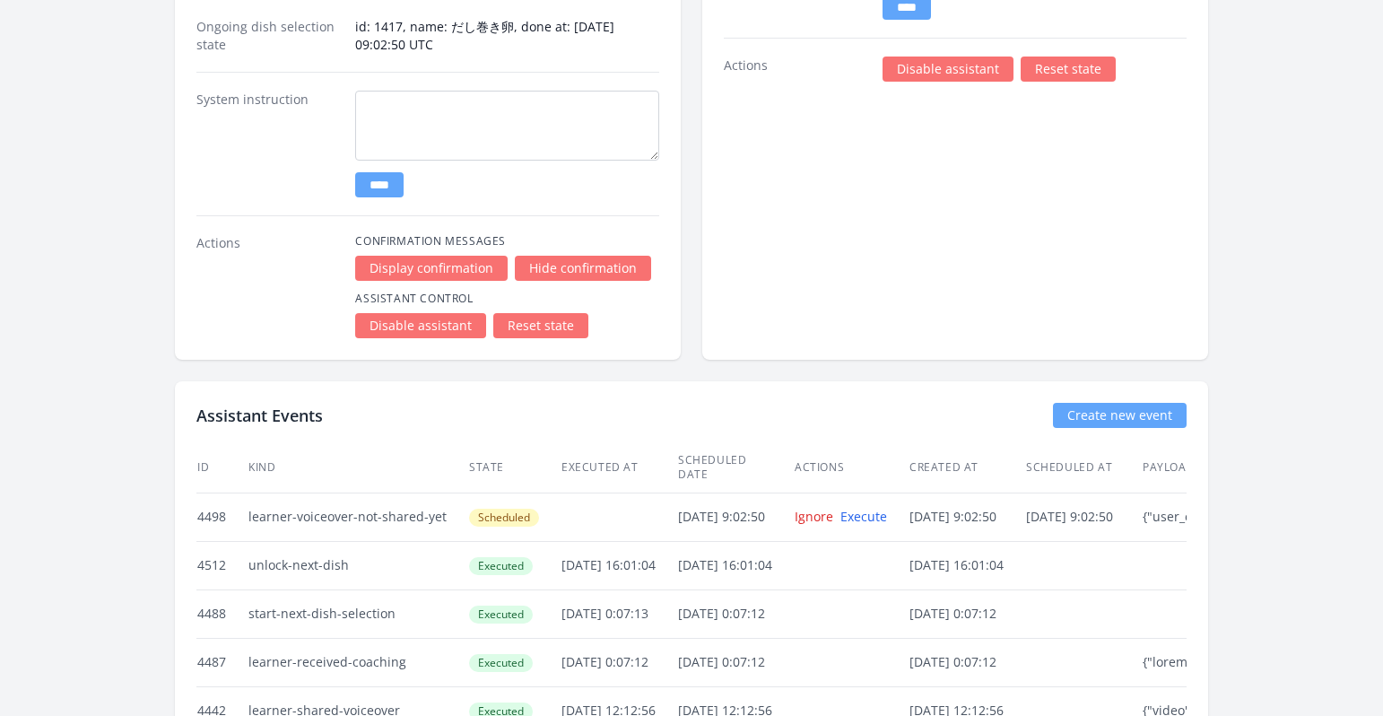
scroll to position [3411, 0]
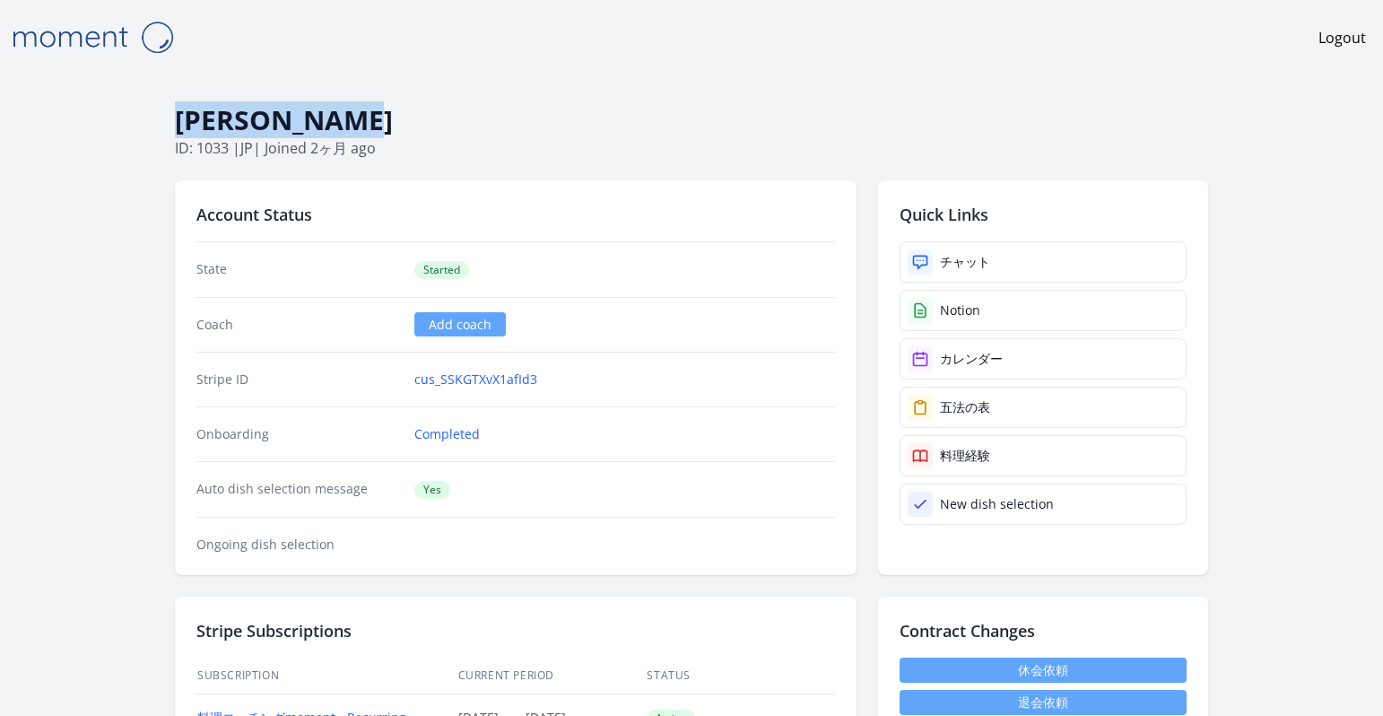
drag, startPoint x: 354, startPoint y: 122, endPoint x: 161, endPoint y: 122, distance: 192.8
copy h1 "[PERSON_NAME]"
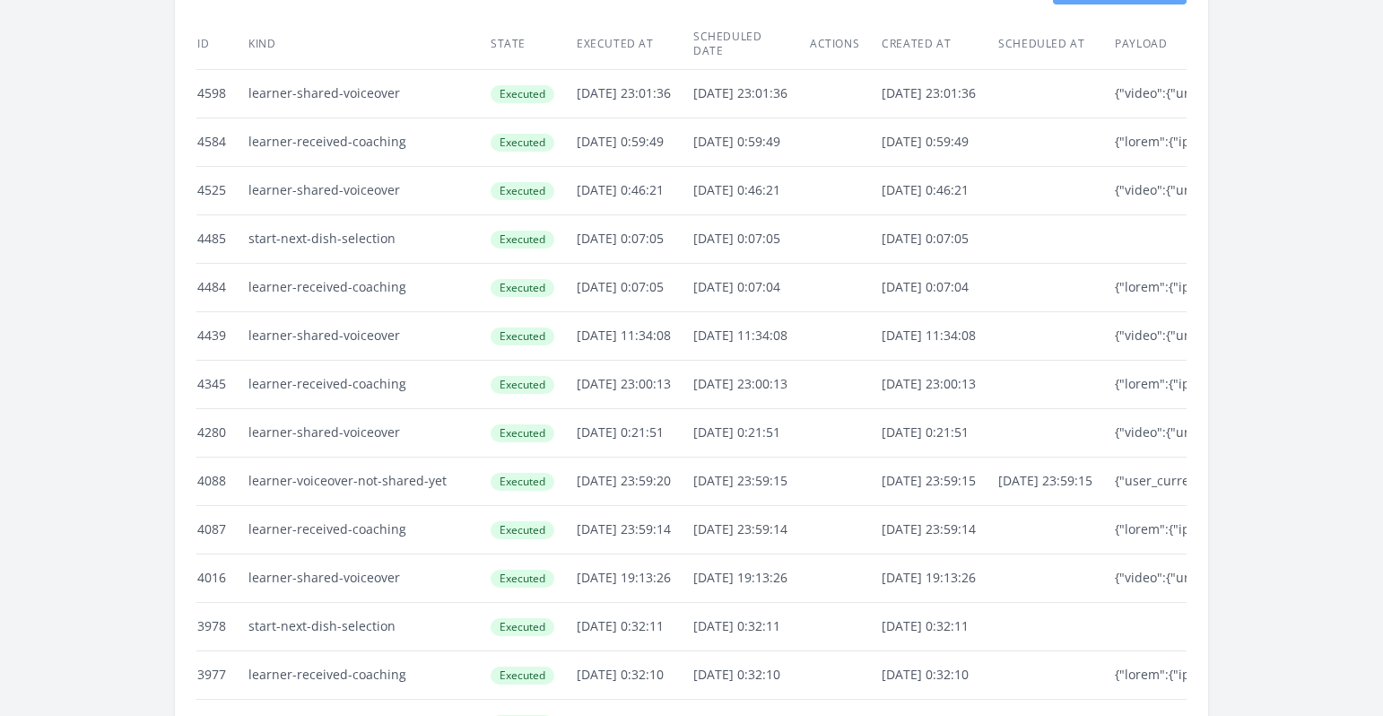
scroll to position [3312, 0]
